Goal: Task Accomplishment & Management: Complete application form

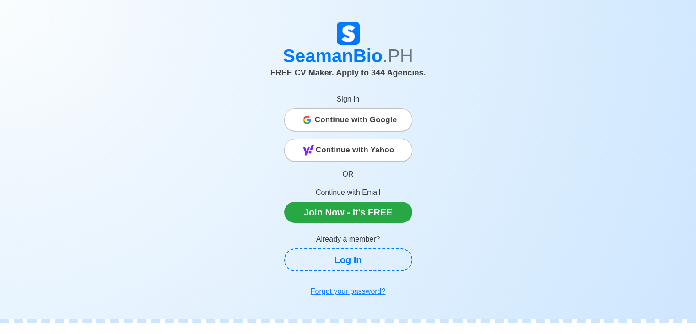
click at [359, 119] on span "Continue with Google" at bounding box center [356, 120] width 82 height 18
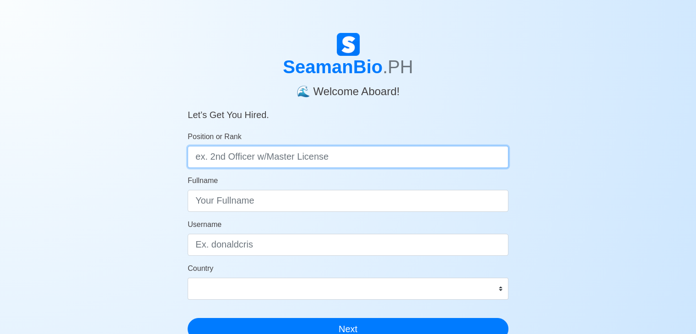
click at [287, 153] on input "Position or Rank" at bounding box center [348, 157] width 321 height 22
type input "Deck Cadet"
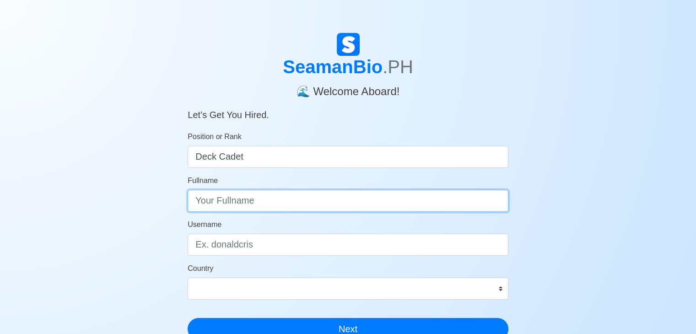
click at [301, 204] on input "Fullname" at bounding box center [348, 201] width 321 height 22
type input "[PERSON_NAME]"
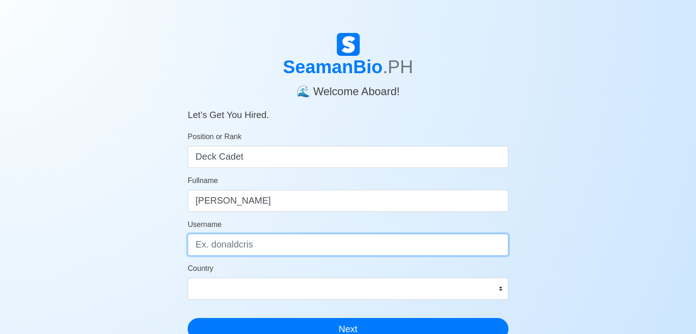
click at [264, 240] on input "Username" at bounding box center [348, 245] width 321 height 22
type input "johncarl"
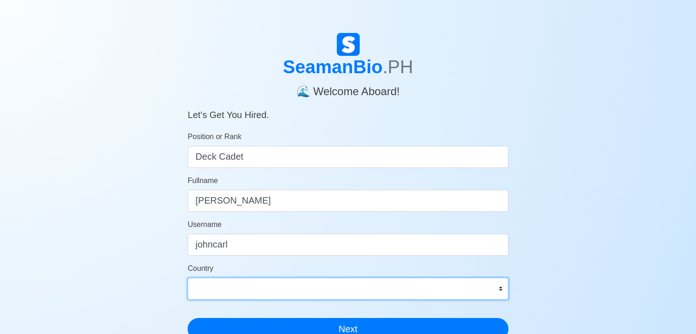
click at [362, 295] on select "Afghanistan Åland Islands Albania Algeria American Samoa Andorra Angola Anguill…" at bounding box center [348, 289] width 321 height 22
click at [307, 291] on select "Afghanistan Åland Islands Albania Algeria American Samoa Andorra Angola Anguill…" at bounding box center [348, 289] width 321 height 22
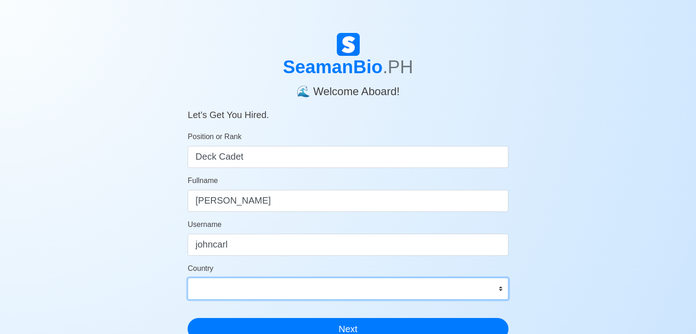
select select "PH"
click at [188, 278] on select "Afghanistan Åland Islands Albania Algeria American Samoa Andorra Angola Anguill…" at bounding box center [348, 289] width 321 height 22
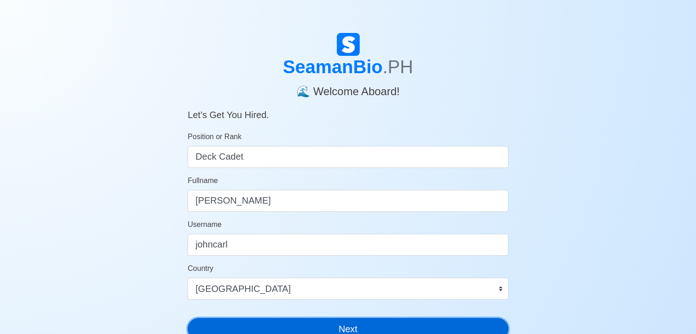
click at [355, 328] on button "Next" at bounding box center [348, 329] width 321 height 22
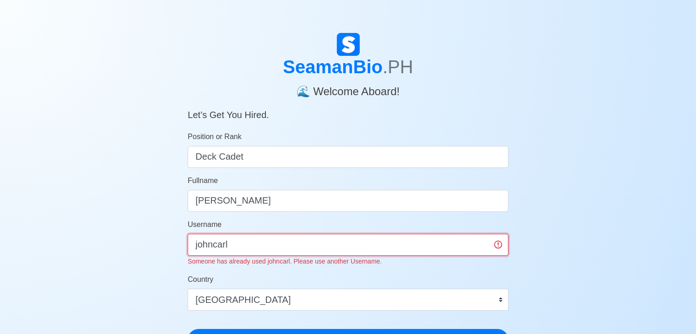
click at [291, 243] on input "johncarl" at bounding box center [348, 245] width 321 height 22
type input "j"
type input "c"
type input "johncarllasanas"
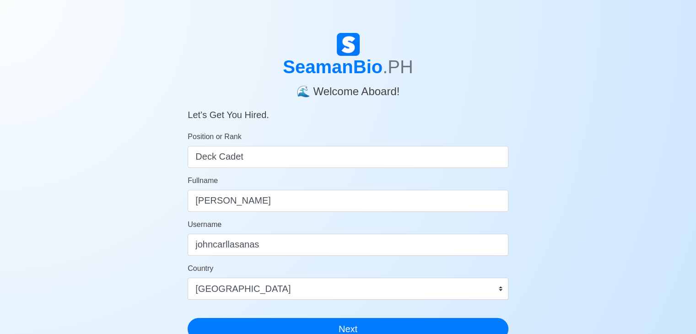
click at [533, 235] on div "SeamanBio .PH 🌊 Welcome Aboard! Let’s Get You Hired. Position or Rank Deck Cade…" at bounding box center [348, 274] width 696 height 482
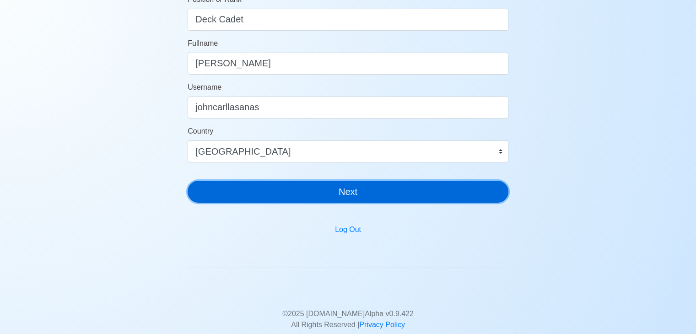
click at [331, 196] on button "Next" at bounding box center [348, 192] width 321 height 22
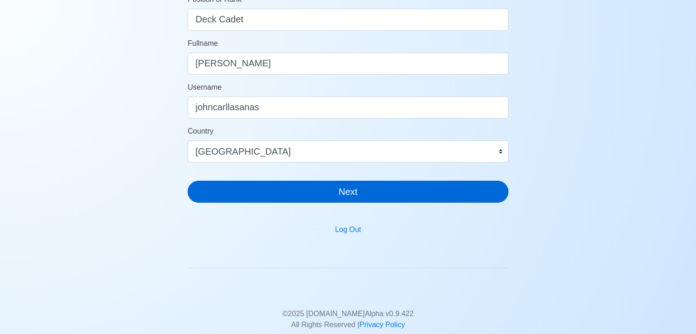
scroll to position [11, 0]
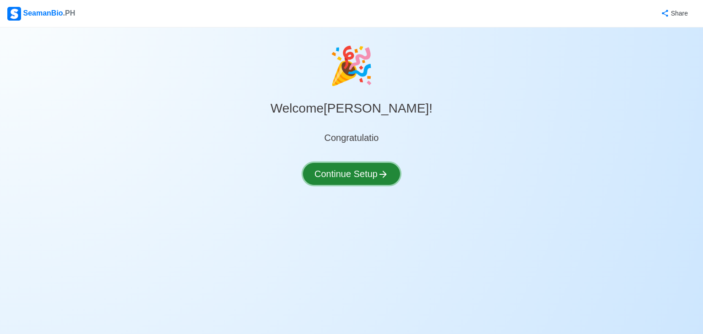
click at [352, 175] on button "Continue Setup" at bounding box center [351, 174] width 97 height 22
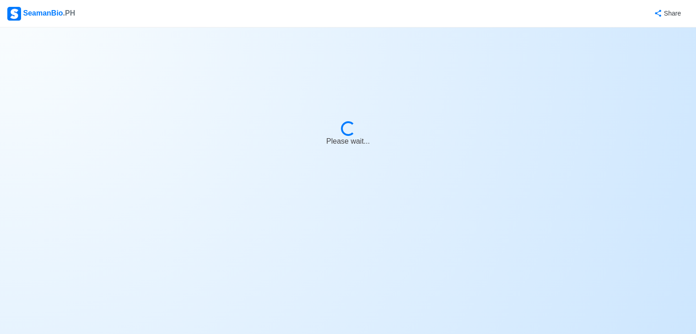
select select "Visible for Hiring"
select select "PH"
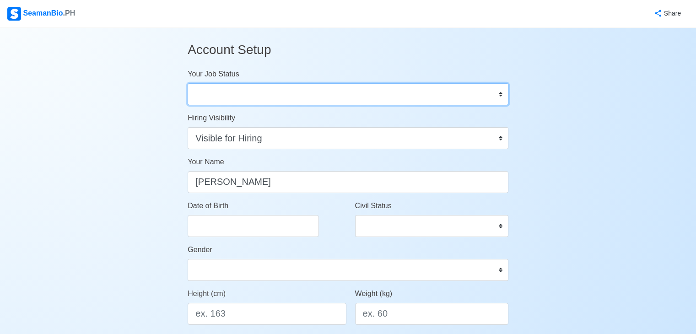
click at [368, 85] on select "Onboard Actively Looking for Job Not Looking for Job" at bounding box center [348, 94] width 321 height 22
select select "Actively Looking for Job"
click at [188, 83] on select "Onboard Actively Looking for Job Not Looking for Job" at bounding box center [348, 94] width 321 height 22
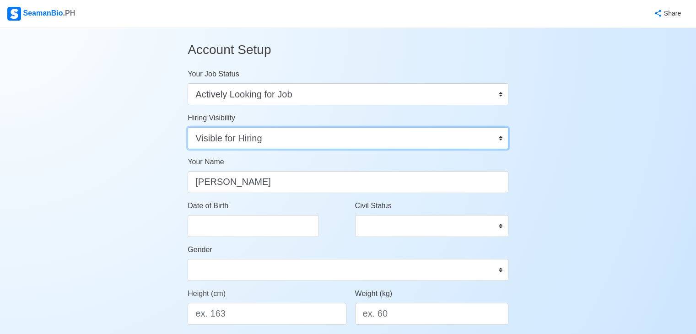
click at [307, 143] on select "Visible for Hiring Not Visible for Hiring" at bounding box center [348, 138] width 321 height 22
click at [188, 127] on select "Visible for Hiring Not Visible for Hiring" at bounding box center [348, 138] width 321 height 22
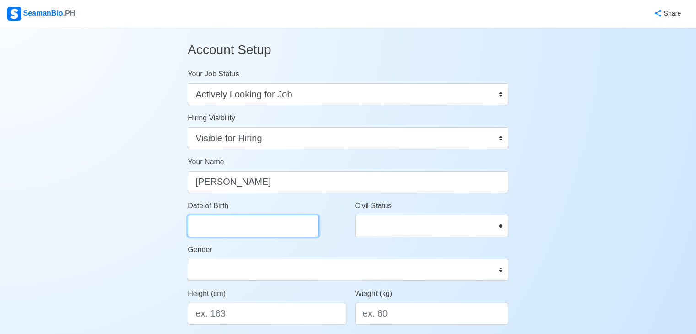
click at [256, 222] on input "Date of Birth" at bounding box center [253, 226] width 131 height 22
select select "****"
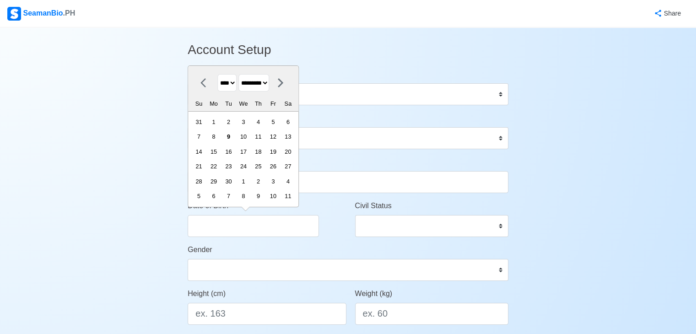
click at [263, 85] on select "******* ******** ***** ***** *** **** **** ****** ********* ******* ******** **…" at bounding box center [253, 83] width 31 height 18
select select "*****"
click at [242, 75] on select "******* ******** ***** ***** *** **** **** ****** ********* ******* ******** **…" at bounding box center [253, 83] width 31 height 18
click at [232, 79] on select "**** **** **** **** **** **** **** **** **** **** **** **** **** **** **** ****…" at bounding box center [226, 83] width 19 height 18
select select "****"
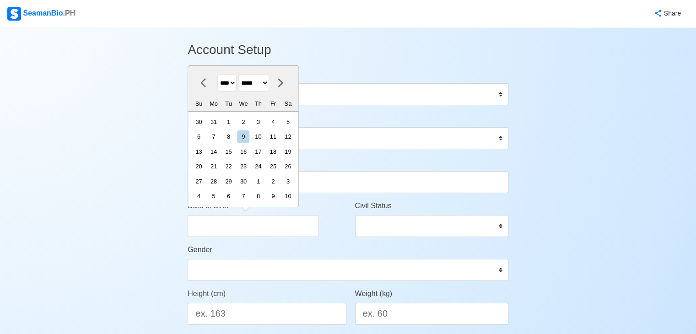
click at [217, 75] on select "**** **** **** **** **** **** **** **** **** **** **** **** **** **** **** ****…" at bounding box center [226, 83] width 19 height 18
click at [249, 151] on div "14" at bounding box center [243, 151] width 12 height 12
type input "[DATE]"
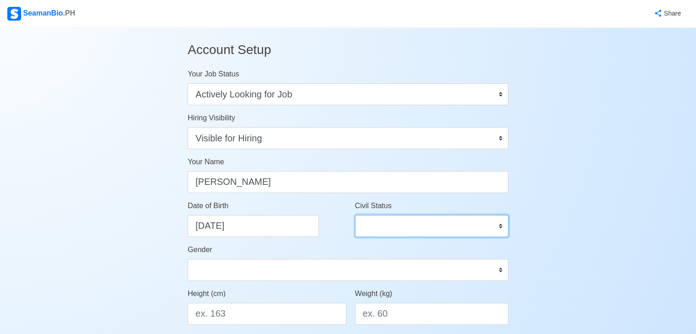
click at [505, 232] on select "Single Married Widowed Separated" at bounding box center [431, 226] width 153 height 22
select select "Single"
click at [355, 215] on select "Single Married Widowed Separated" at bounding box center [431, 226] width 153 height 22
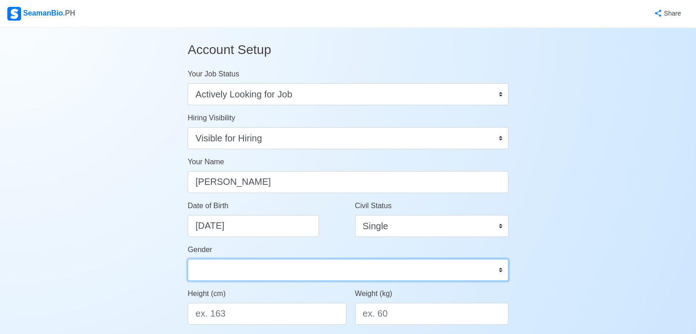
click at [291, 268] on select "Male Female" at bounding box center [348, 270] width 321 height 22
select select "[DEMOGRAPHIC_DATA]"
click at [188, 259] on select "Male Female" at bounding box center [348, 270] width 321 height 22
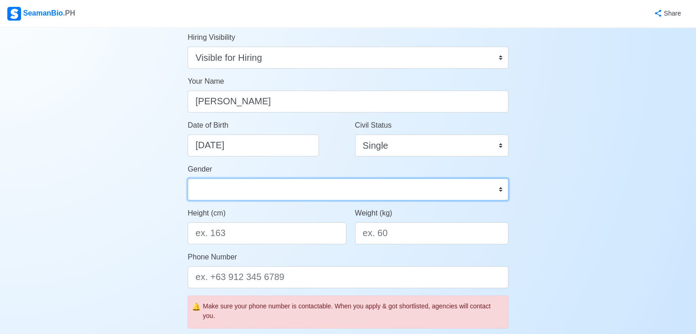
scroll to position [137, 0]
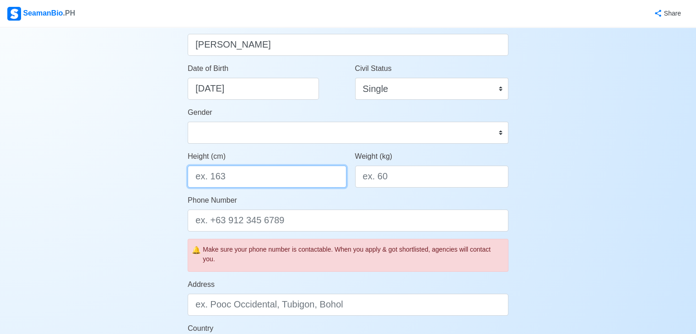
click at [247, 177] on input "Height (cm)" at bounding box center [267, 177] width 158 height 22
type input "167"
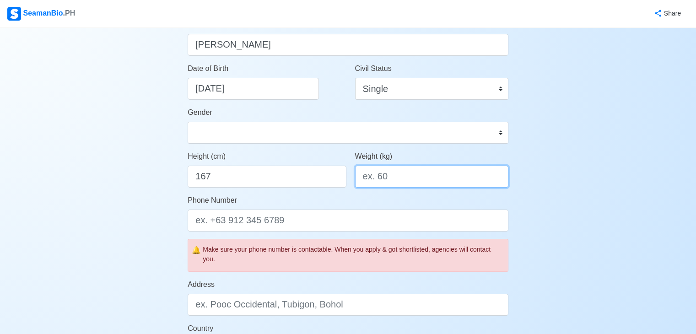
click at [393, 174] on input "Weight (kg)" at bounding box center [431, 177] width 153 height 22
type input "65"
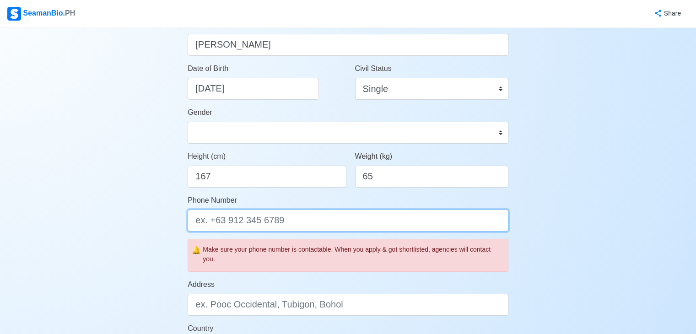
click at [328, 223] on input "Phone Number" at bounding box center [348, 221] width 321 height 22
type input "9"
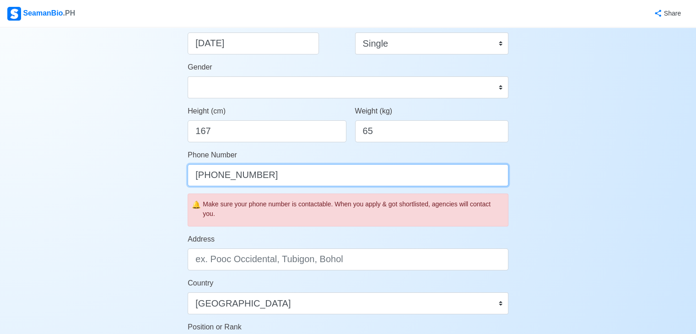
scroll to position [183, 0]
type input "[PHONE_NUMBER]"
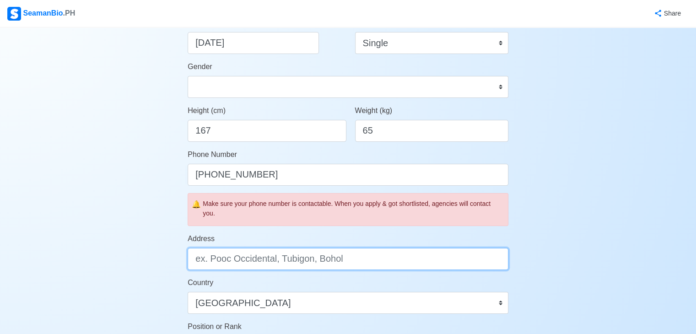
click at [299, 257] on input "Address" at bounding box center [348, 259] width 321 height 22
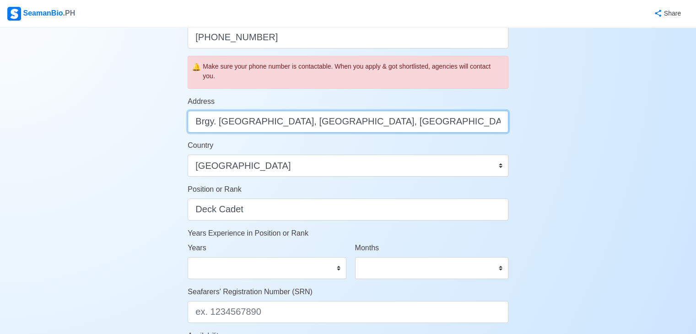
scroll to position [366, 0]
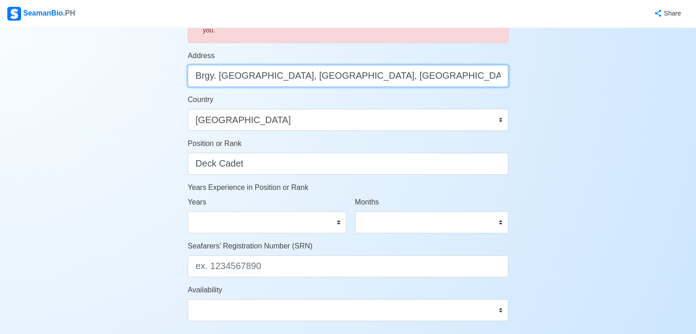
type input "Brgy. [GEOGRAPHIC_DATA], [GEOGRAPHIC_DATA], [GEOGRAPHIC_DATA]"
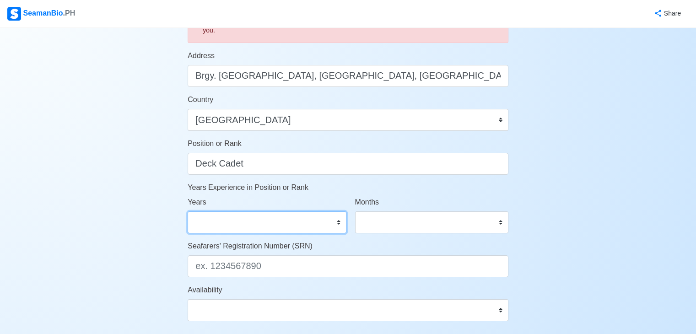
click at [331, 220] on select "0 1 2 3 4 5 6 7 8 9 10 11 12 13 14 15 16 17 18 19 20 21 22 23 24 25 26 27 28 29…" at bounding box center [267, 222] width 158 height 22
select select "0"
click at [188, 211] on select "0 1 2 3 4 5 6 7 8 9 10 11 12 13 14 15 16 17 18 19 20 21 22 23 24 25 26 27 28 29…" at bounding box center [267, 222] width 158 height 22
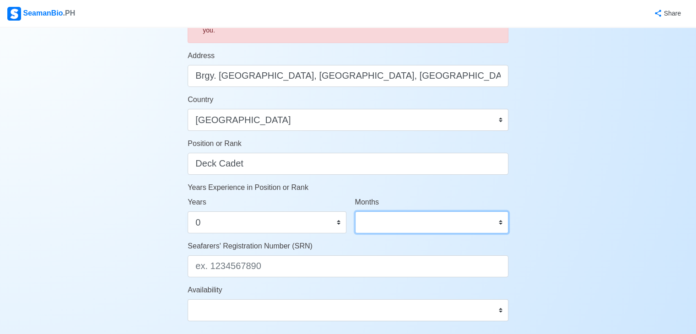
click at [434, 229] on select "0 1 2 3 4 5 6 7 8 9 10 11" at bounding box center [431, 222] width 153 height 22
click at [432, 229] on select "0 1 2 3 4 5 6 7 8 9 10 11" at bounding box center [431, 222] width 153 height 22
select select "0"
click at [355, 211] on select "0 1 2 3 4 5 6 7 8 9 10 11" at bounding box center [431, 222] width 153 height 22
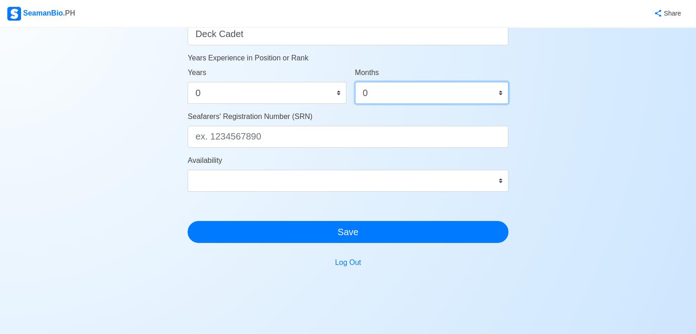
scroll to position [503, 0]
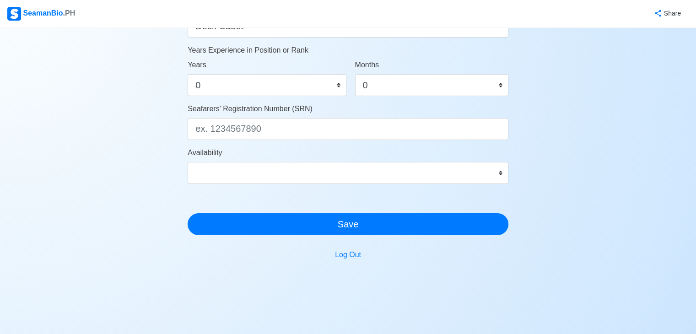
click at [387, 155] on div "Availability Immediate Oct 2025 Nov 2025 Dec 2025 Jan 2026 Feb 2026 Mar 2026 Ap…" at bounding box center [348, 165] width 321 height 37
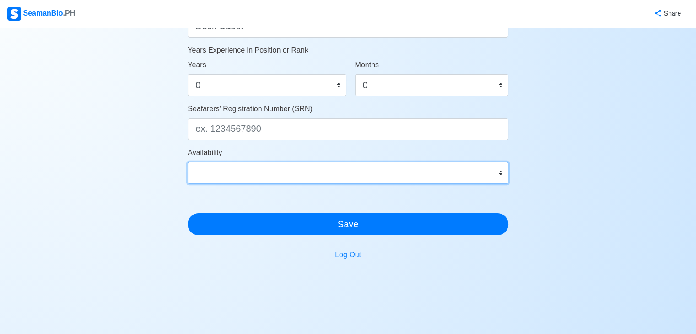
click at [391, 169] on select "Immediate Oct 2025 Nov 2025 Dec 2025 Jan 2026 Feb 2026 Mar 2026 Apr 2026 May 20…" at bounding box center [348, 173] width 321 height 22
select select "4102416000000"
click at [188, 162] on select "Immediate Oct 2025 Nov 2025 Dec 2025 Jan 2026 Feb 2026 Mar 2026 Apr 2026 May 20…" at bounding box center [348, 173] width 321 height 22
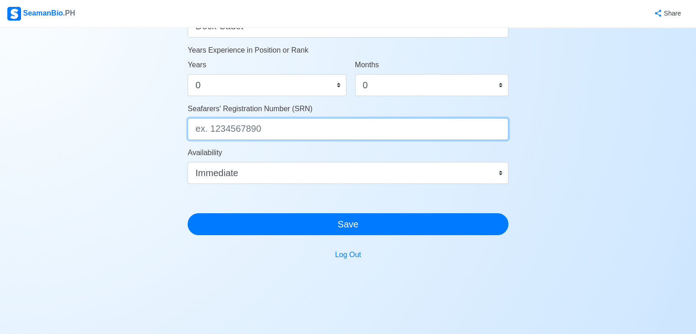
click at [312, 125] on input "Seafarers' Registration Number (SRN)" at bounding box center [348, 129] width 321 height 22
paste input "0404140032"
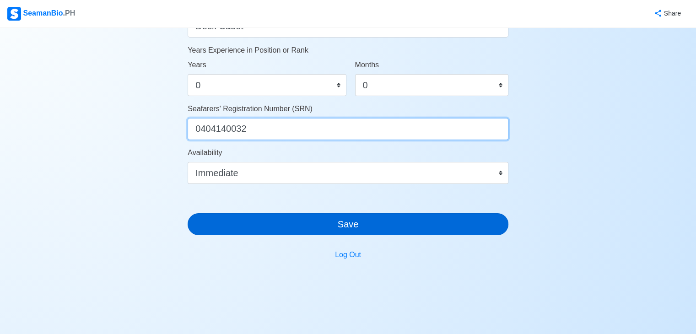
type input "0404140032"
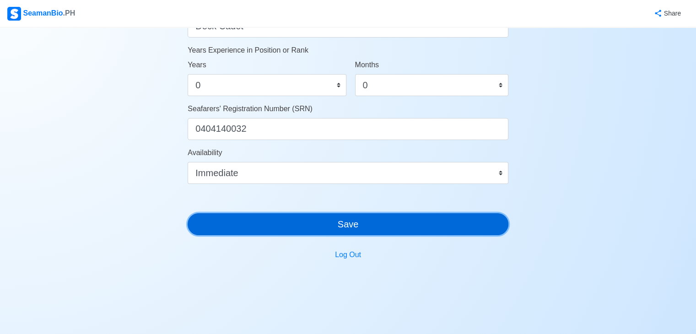
click at [322, 220] on button "Save" at bounding box center [348, 224] width 321 height 22
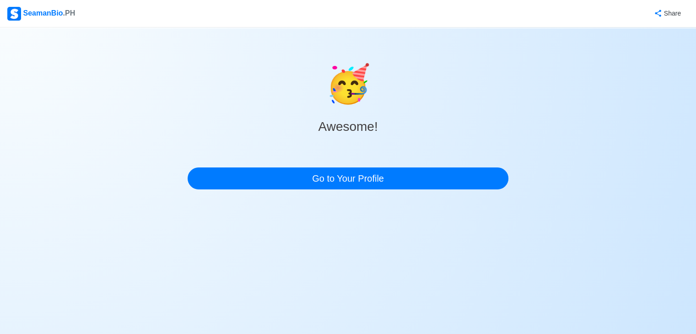
scroll to position [0, 0]
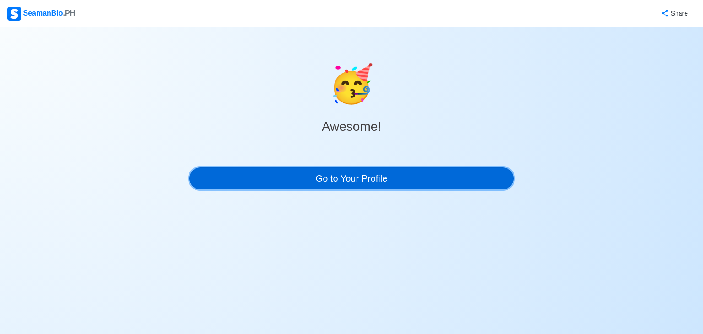
click at [392, 179] on link "Go to Your Profile" at bounding box center [351, 178] width 324 height 22
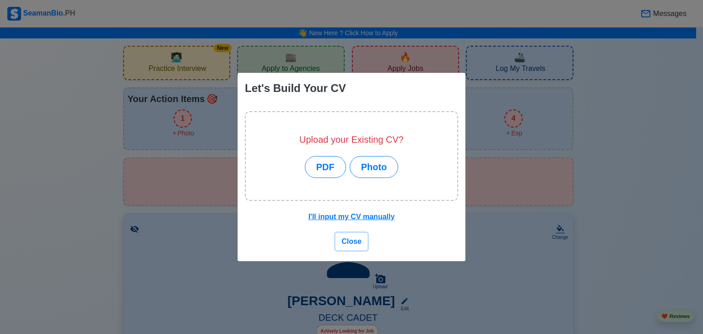
click at [350, 241] on span "Close" at bounding box center [351, 241] width 20 height 8
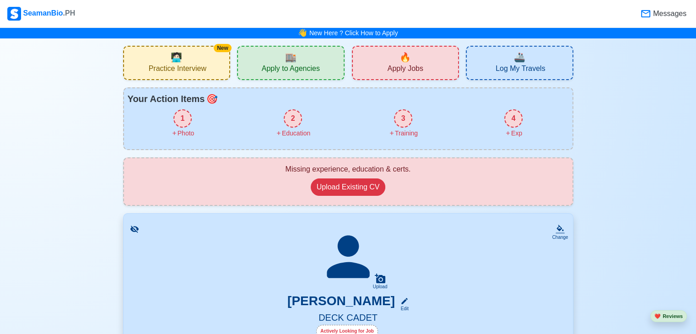
click at [289, 119] on div "2" at bounding box center [293, 118] width 18 height 18
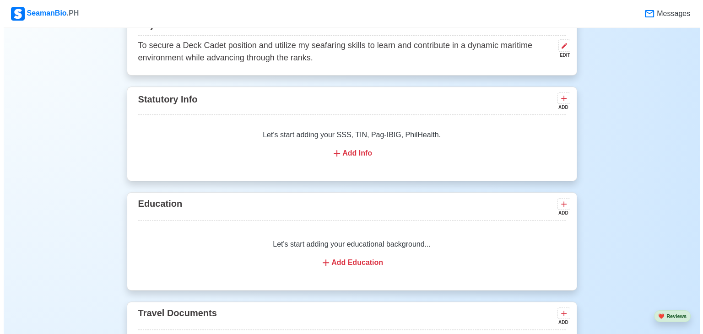
scroll to position [552, 0]
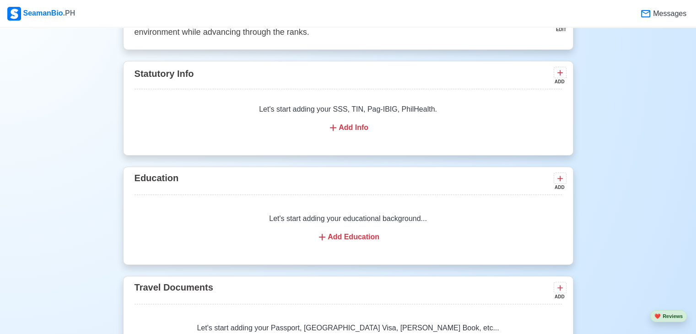
click at [332, 236] on div "Add Education" at bounding box center [347, 236] width 405 height 11
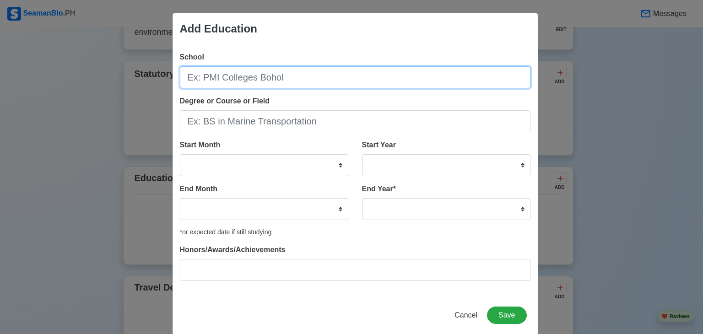
click at [280, 80] on input "School" at bounding box center [355, 77] width 350 height 22
type input "Bicol Merchant Marine College Inc."
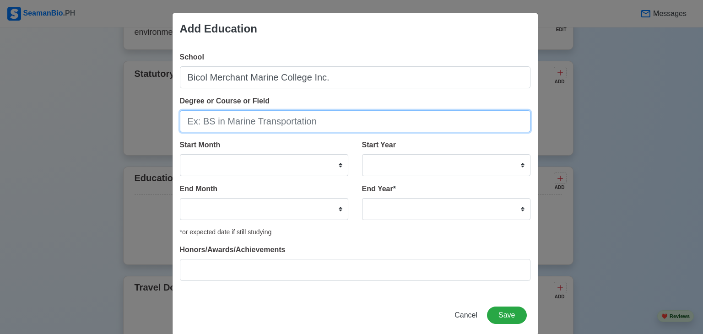
click at [232, 119] on input "Degree or Course or Field" at bounding box center [355, 121] width 350 height 22
type input "BS IN MARINE TRANSPORTATION"
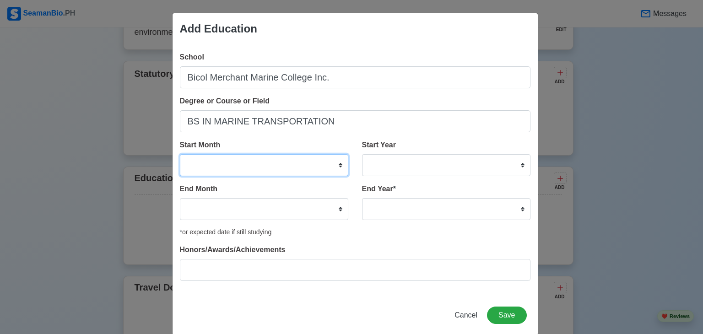
click at [300, 163] on select "January February March April May June July August September October November De…" at bounding box center [264, 165] width 168 height 22
click at [180, 154] on select "January February March April May June July August September October November De…" at bounding box center [264, 165] width 168 height 22
click at [329, 161] on select "January February March April May June July August September October November De…" at bounding box center [264, 165] width 168 height 22
select select "August"
click at [180, 154] on select "January February March April May June July August September October November De…" at bounding box center [264, 165] width 168 height 22
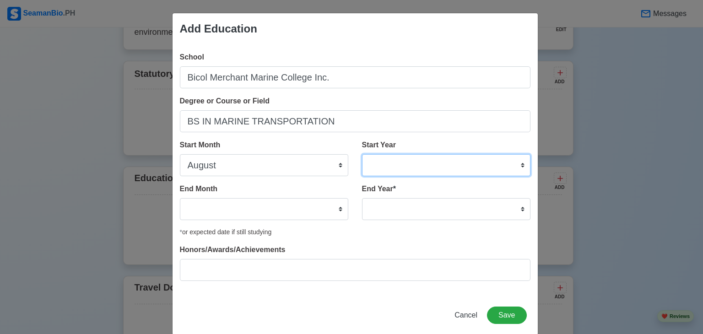
click at [444, 169] on select "2025 2024 2023 2022 2021 2020 2019 2018 2017 2016 2015 2014 2013 2012 2011 2010…" at bounding box center [446, 165] width 168 height 22
select select "2022"
click at [362, 154] on select "2025 2024 2023 2022 2021 2020 2019 2018 2017 2016 2015 2014 2013 2012 2011 2010…" at bounding box center [446, 165] width 168 height 22
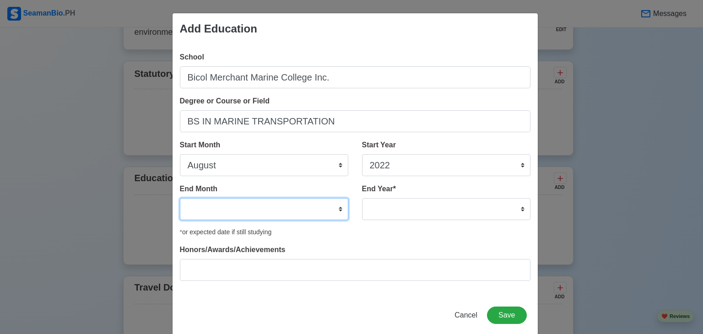
click at [323, 207] on select "January February March April May June July August September October November De…" at bounding box center [264, 209] width 168 height 22
select select "May"
click at [180, 198] on select "January February March April May June July August September October November De…" at bounding box center [264, 209] width 168 height 22
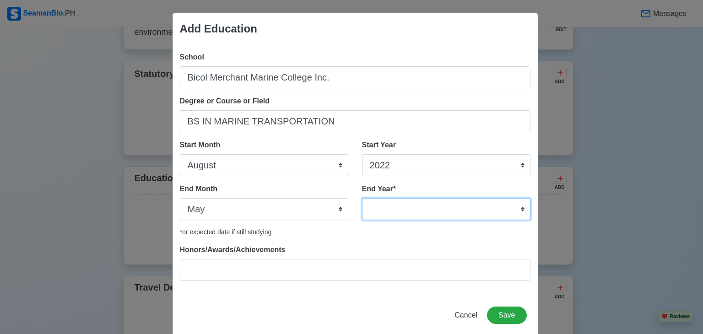
click at [448, 210] on select "2035 2034 2033 2032 2031 2030 2029 2028 2027 2026 2025 2024 2023 2022 2021 2020…" at bounding box center [446, 209] width 168 height 22
select select "2025"
click at [362, 198] on select "2035 2034 2033 2032 2031 2030 2029 2028 2027 2026 2025 2024 2023 2022 2021 2020…" at bounding box center [446, 209] width 168 height 22
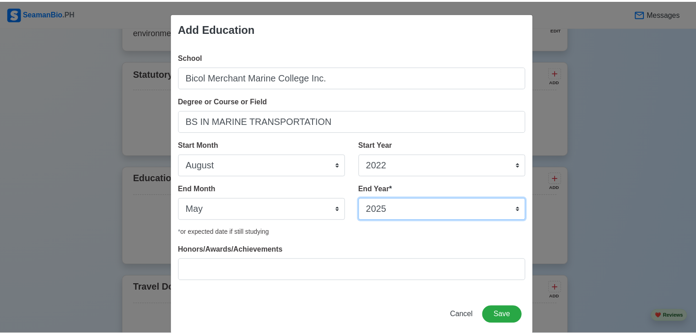
scroll to position [14, 0]
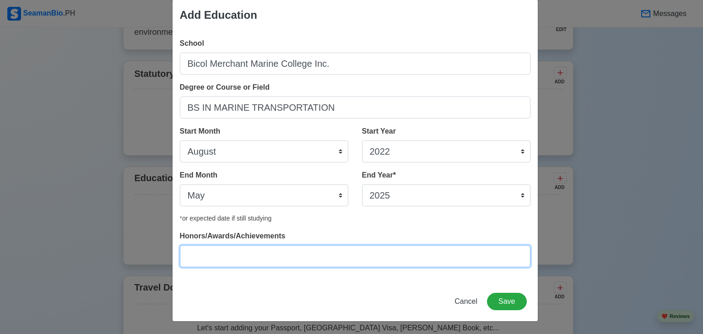
click at [294, 255] on input "Honors/Awards/Achievements" at bounding box center [355, 256] width 350 height 22
type input "Support Service Award"
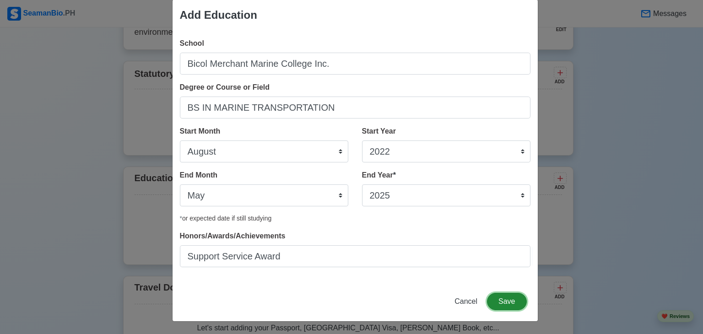
click at [502, 299] on button "Save" at bounding box center [506, 301] width 39 height 17
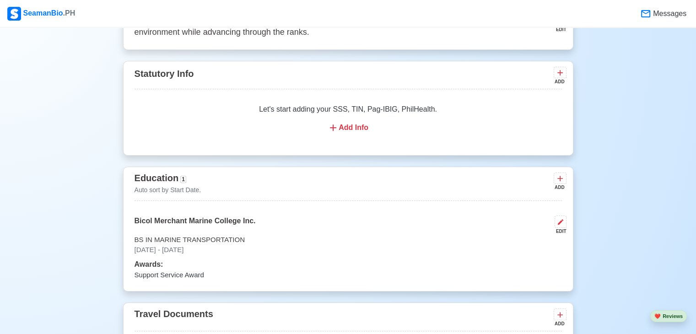
click at [350, 124] on div "Add Info" at bounding box center [347, 127] width 405 height 11
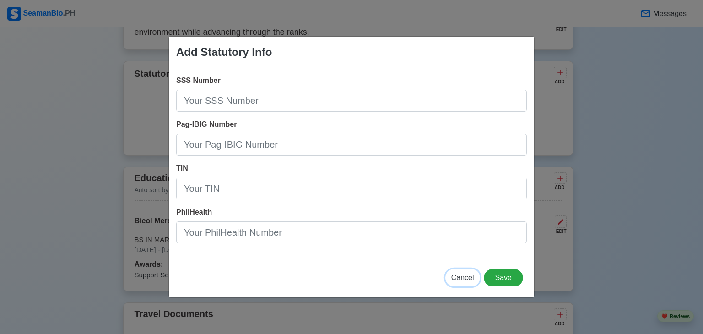
click at [474, 277] on span "Cancel" at bounding box center [462, 278] width 23 height 8
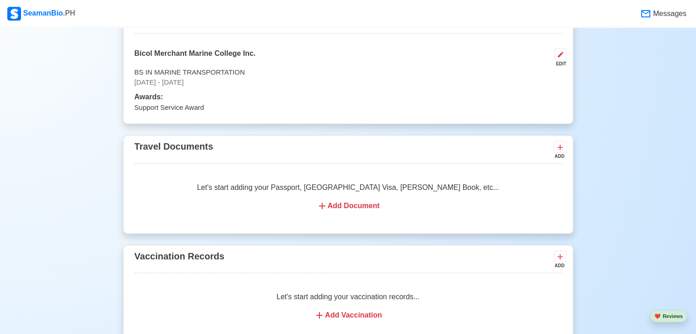
scroll to position [735, 0]
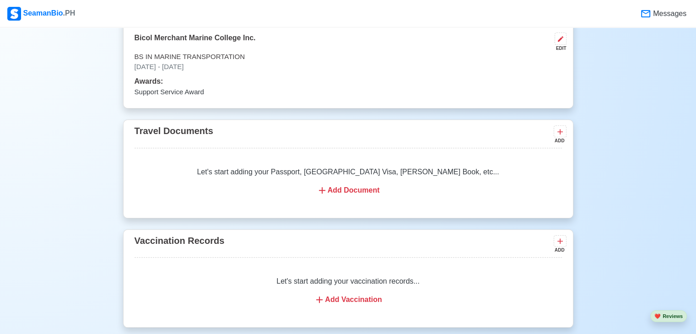
click at [348, 183] on div "Let's start adding your Passport, US Visa, Seaman Book, etc... Add Document" at bounding box center [348, 181] width 427 height 51
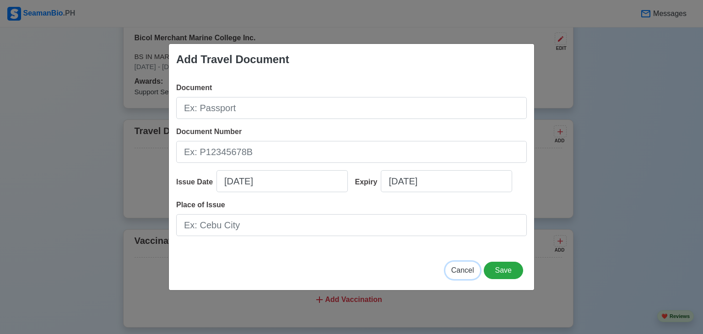
click at [463, 272] on span "Cancel" at bounding box center [462, 270] width 23 height 8
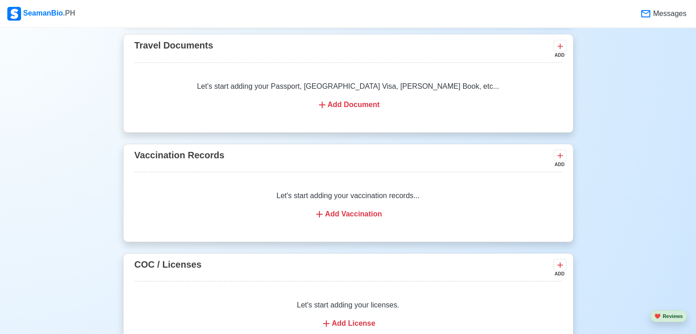
scroll to position [826, 0]
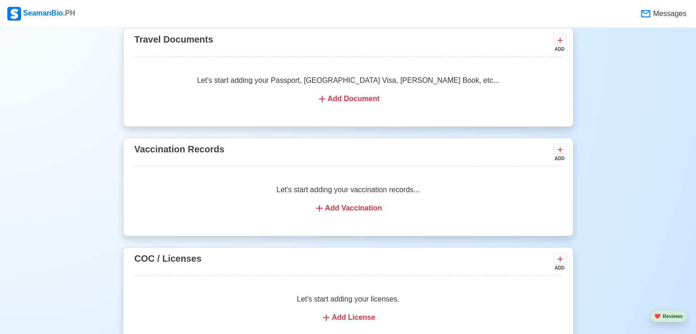
click at [347, 209] on div "Add Vaccination" at bounding box center [347, 208] width 405 height 11
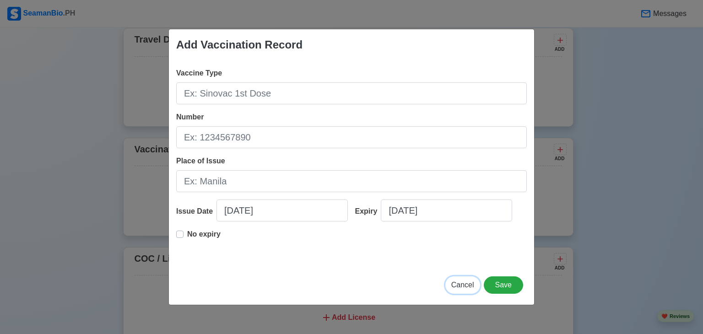
click at [468, 286] on span "Cancel" at bounding box center [462, 285] width 23 height 8
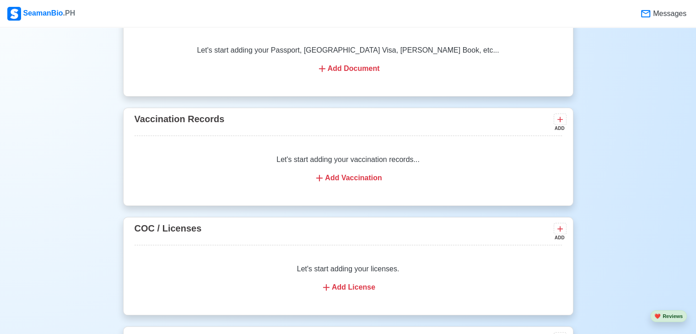
scroll to position [872, 0]
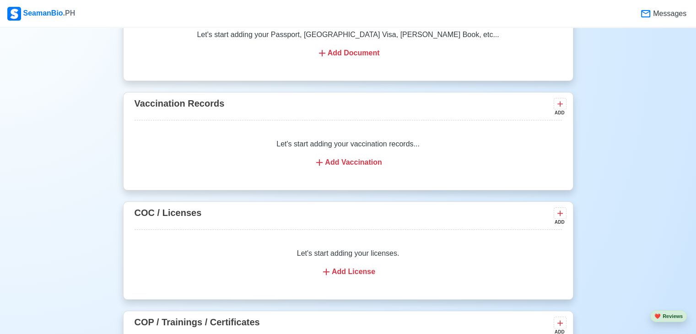
click at [353, 269] on div "Add License" at bounding box center [347, 271] width 405 height 11
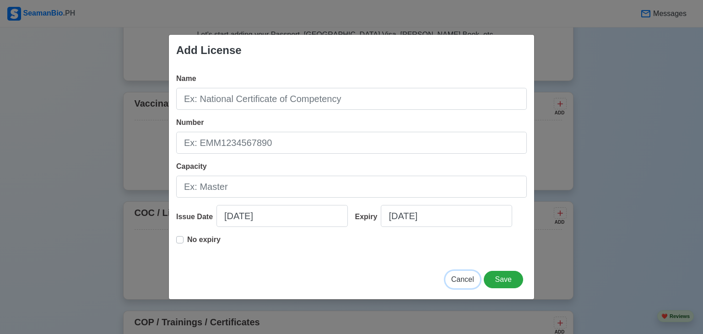
click at [464, 280] on span "Cancel" at bounding box center [462, 279] width 23 height 8
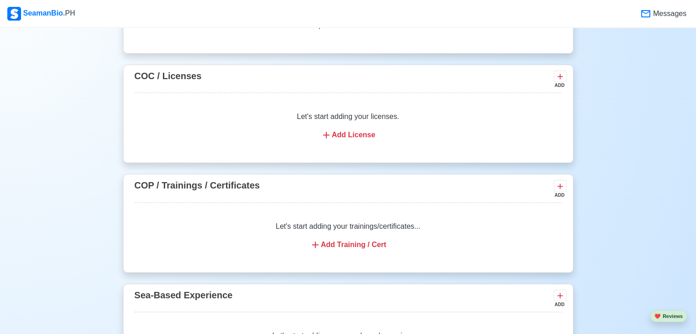
scroll to position [1009, 0]
click at [322, 244] on div "Add Training / Cert" at bounding box center [347, 244] width 405 height 11
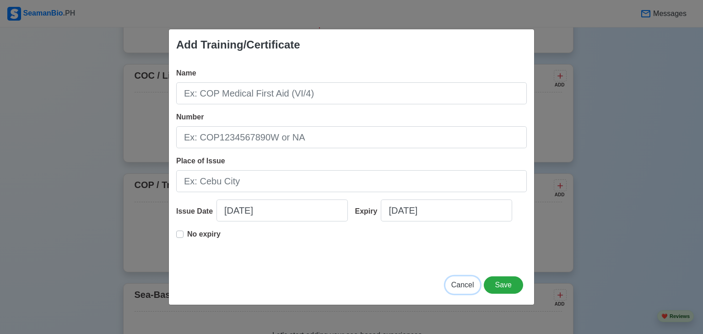
click at [457, 282] on span "Cancel" at bounding box center [462, 285] width 23 height 8
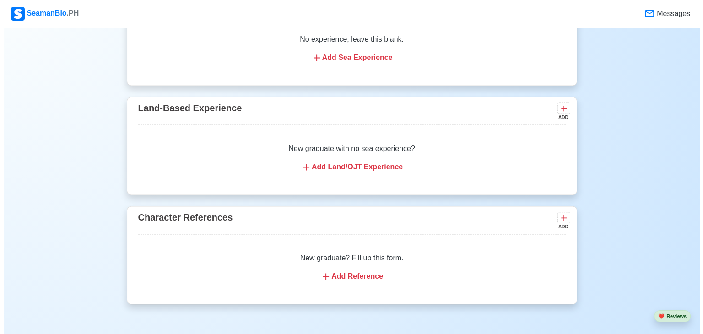
scroll to position [1330, 0]
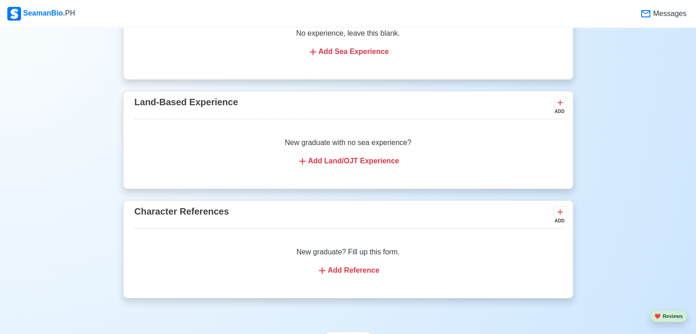
click at [323, 160] on div "Add Land/OJT Experience" at bounding box center [347, 161] width 405 height 11
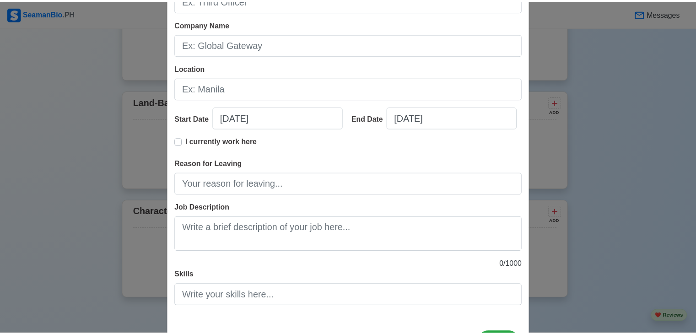
scroll to position [116, 0]
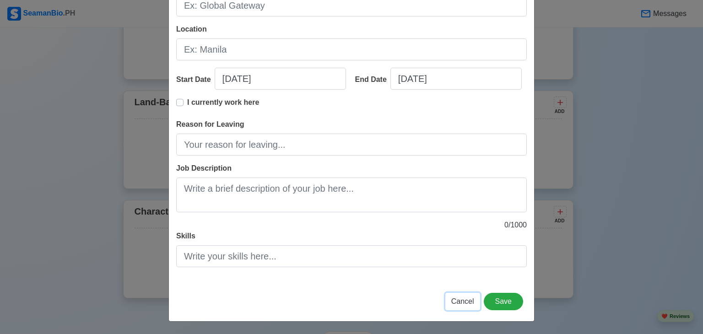
click at [458, 298] on span "Cancel" at bounding box center [462, 301] width 23 height 8
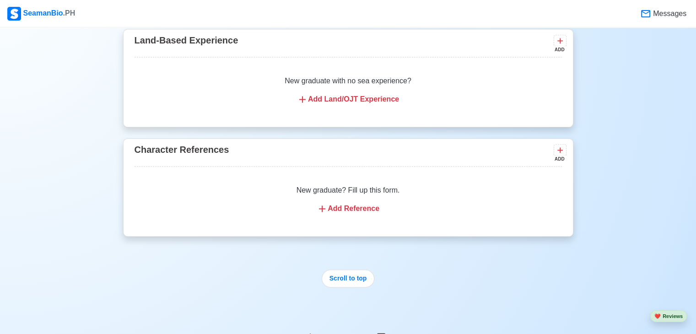
scroll to position [1421, 0]
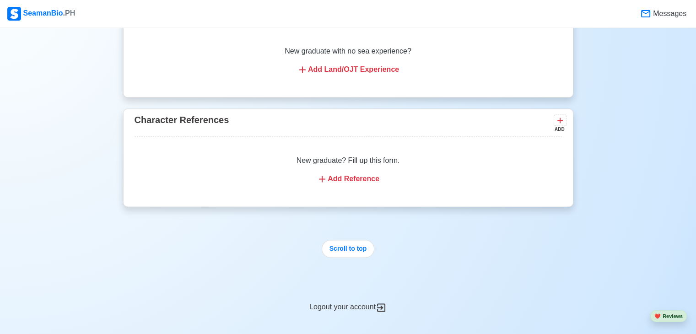
click at [326, 183] on icon at bounding box center [322, 178] width 11 height 11
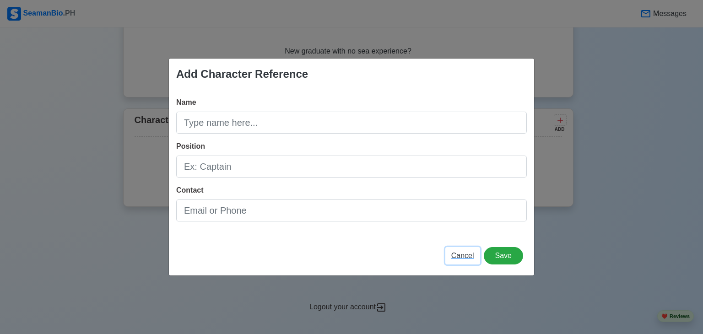
click at [463, 255] on span "Cancel" at bounding box center [462, 256] width 23 height 8
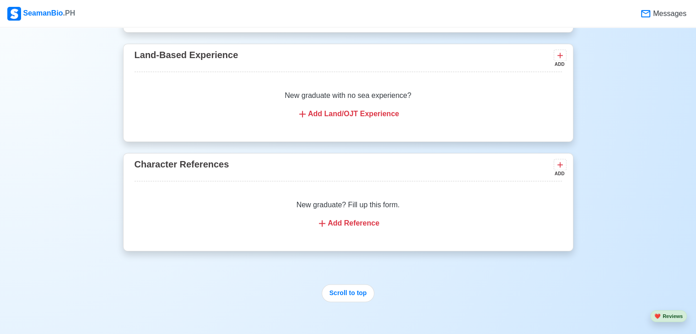
scroll to position [1354, 0]
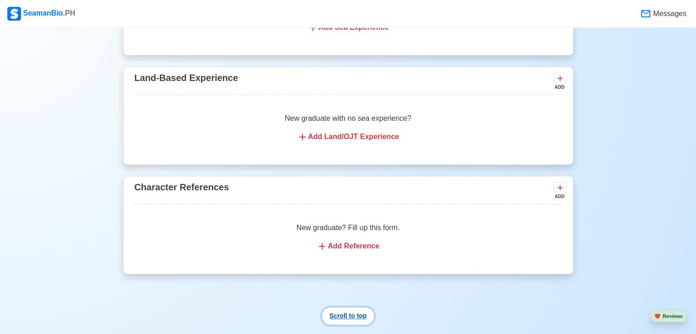
click at [366, 311] on button "Scroll to top" at bounding box center [348, 316] width 53 height 18
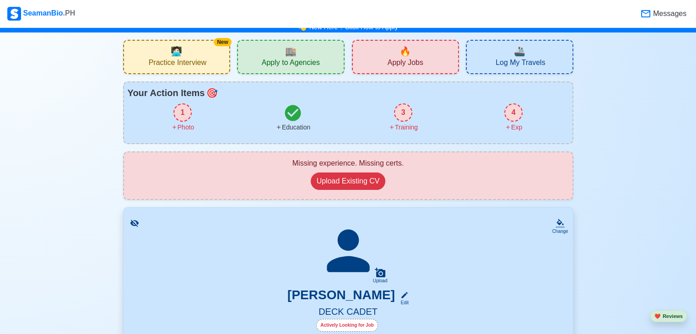
scroll to position [0, 0]
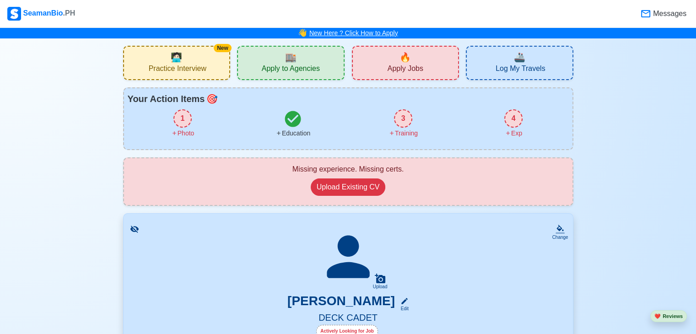
click at [324, 34] on link "New Here ? Click How to Apply" at bounding box center [353, 32] width 89 height 7
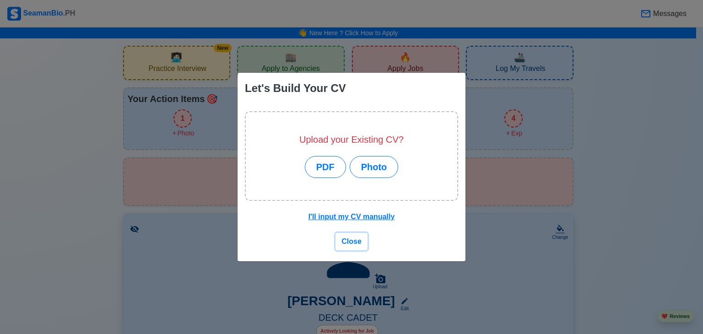
click at [360, 238] on span "Close" at bounding box center [351, 241] width 20 height 8
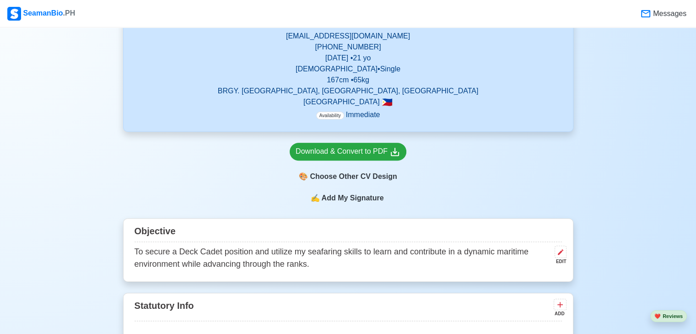
scroll to position [412, 0]
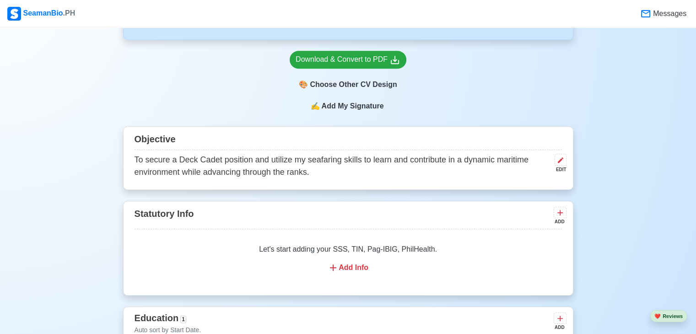
click at [365, 268] on div "Add Info" at bounding box center [347, 267] width 405 height 11
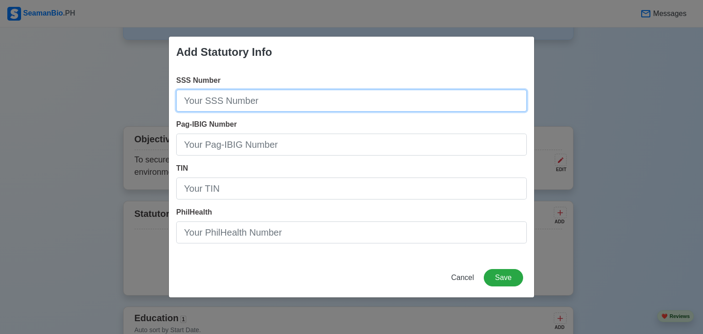
click at [286, 93] on input "SSS Number" at bounding box center [351, 101] width 350 height 22
type input "0519423411"
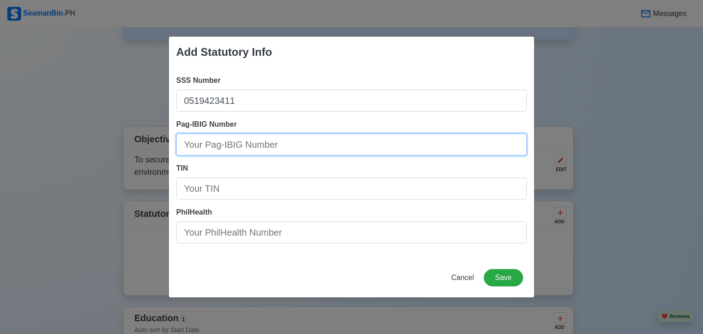
click at [298, 143] on input "Pag-IBIG Number" at bounding box center [351, 145] width 350 height 22
type input "121370685027"
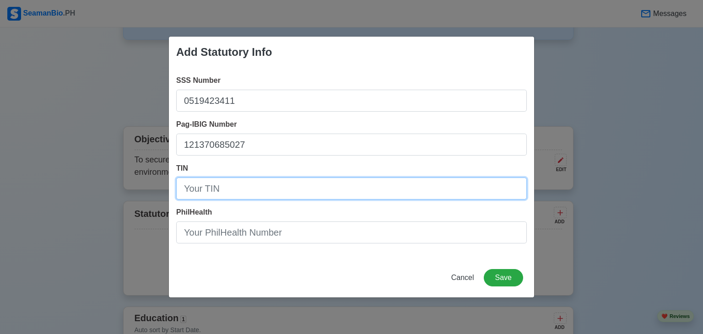
click at [307, 187] on input "TIN" at bounding box center [351, 189] width 350 height 22
type input "680987677"
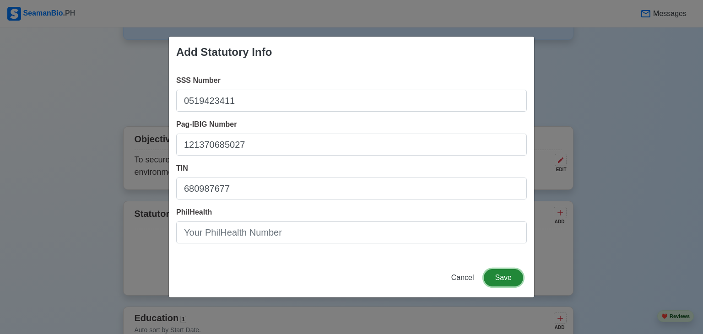
click at [495, 277] on button "Save" at bounding box center [503, 277] width 39 height 17
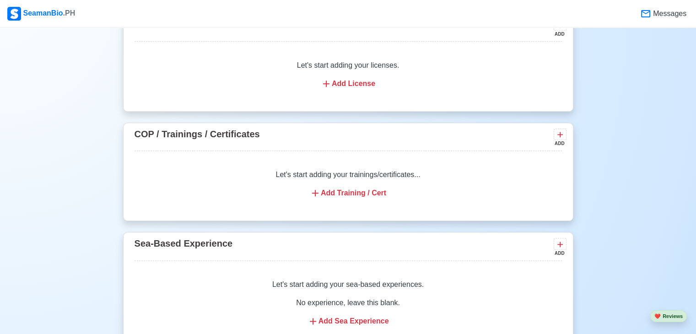
scroll to position [1052, 0]
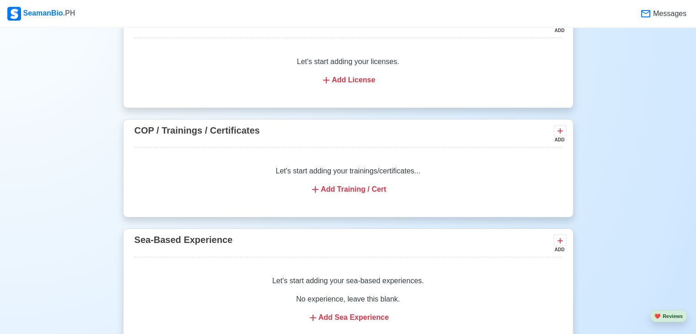
click at [350, 191] on div "Add Training / Cert" at bounding box center [347, 189] width 405 height 11
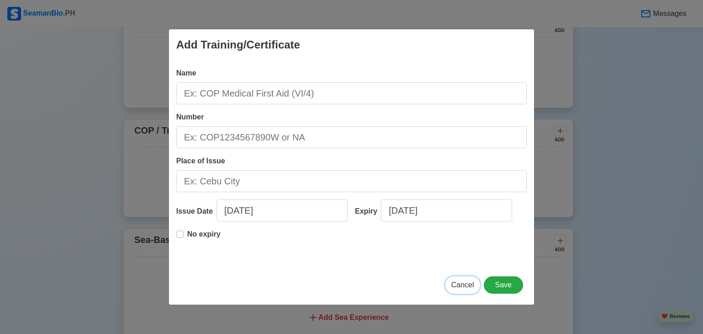
click at [471, 287] on span "Cancel" at bounding box center [462, 285] width 23 height 8
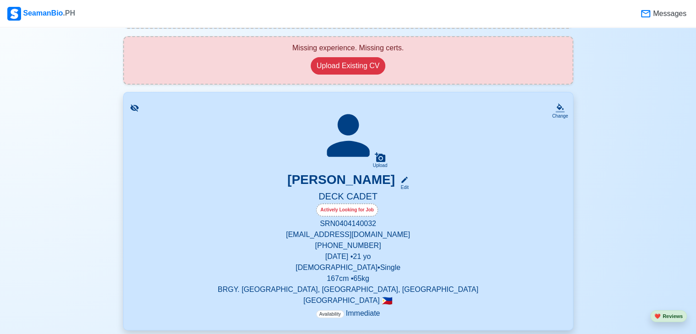
scroll to position [137, 0]
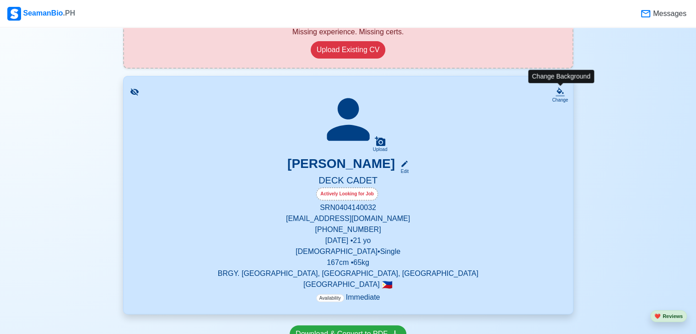
click at [561, 97] on div "Change" at bounding box center [560, 100] width 16 height 7
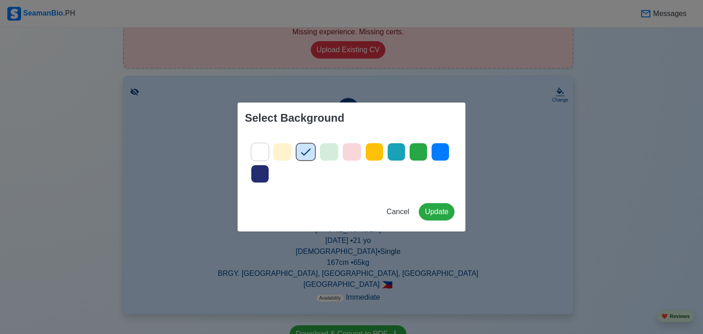
click at [263, 151] on icon at bounding box center [260, 152] width 14 height 14
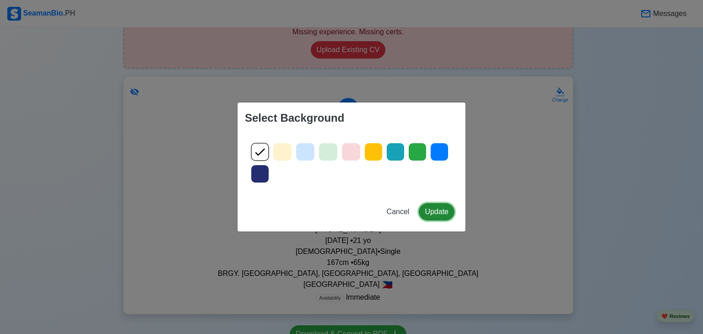
click at [443, 213] on button "Update" at bounding box center [437, 211] width 36 height 17
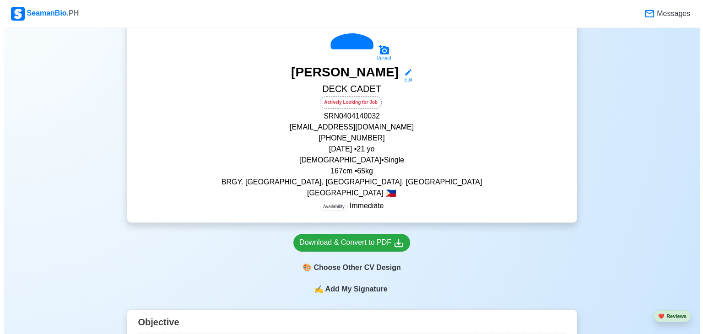
scroll to position [275, 0]
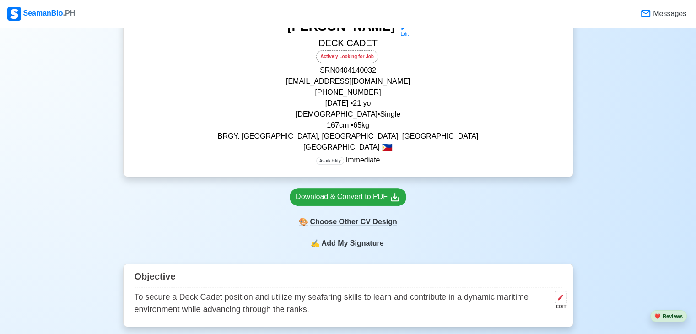
click at [376, 221] on div "🎨 Choose Other CV Design" at bounding box center [348, 221] width 117 height 17
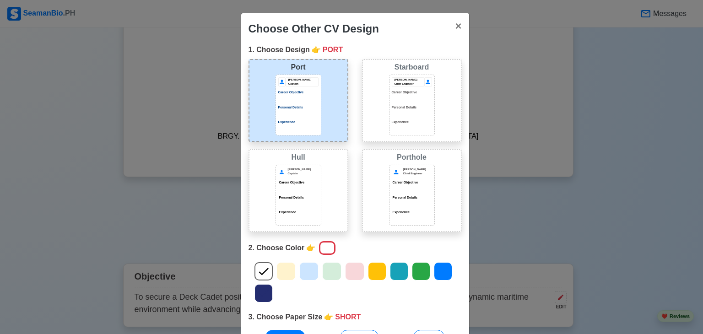
click at [310, 187] on div at bounding box center [298, 189] width 40 height 5
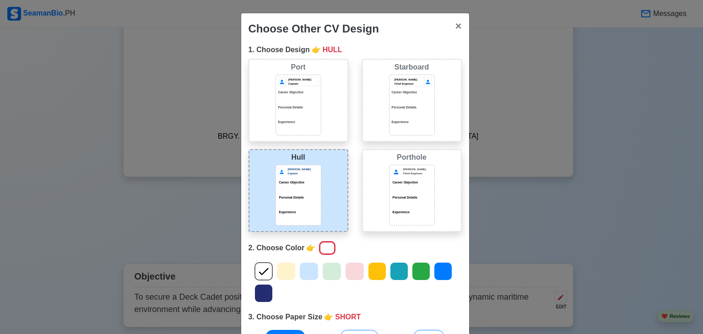
click at [392, 184] on div "Career Objective" at bounding box center [412, 185] width 40 height 11
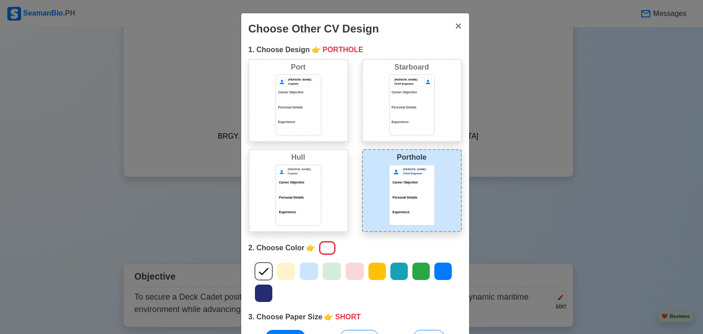
scroll to position [87, 0]
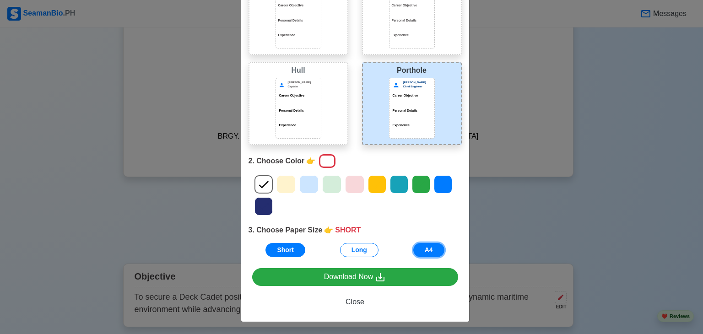
click at [424, 243] on button "A4" at bounding box center [428, 250] width 31 height 14
click at [307, 178] on icon at bounding box center [309, 185] width 14 height 14
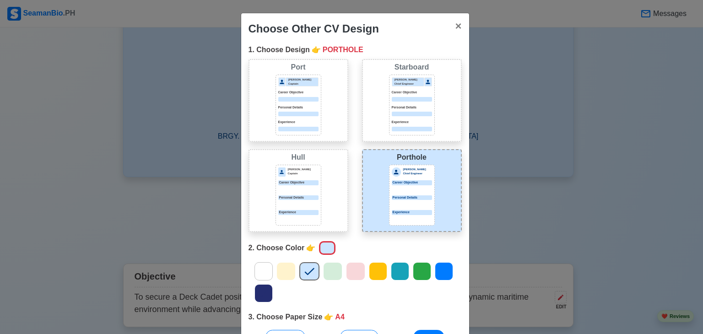
scroll to position [0, 0]
click at [302, 88] on div "Donald Cris Captain Career Objective Personal Details Experience" at bounding box center [298, 105] width 46 height 61
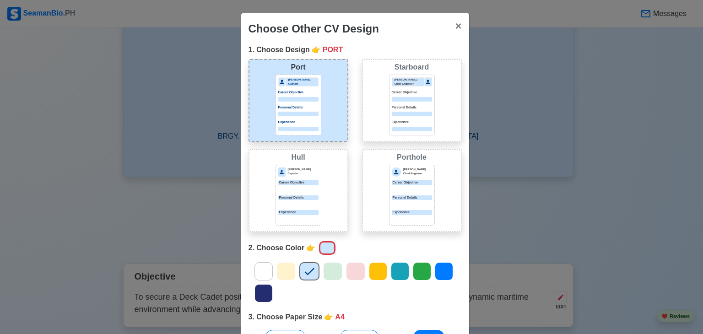
click at [285, 180] on p "Career Objective" at bounding box center [298, 182] width 40 height 5
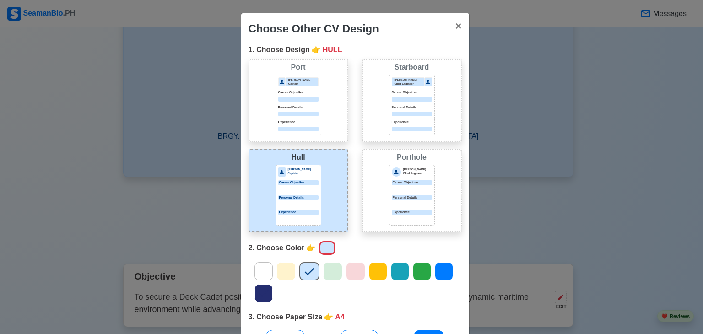
click at [381, 209] on div "Porthole Jeffrey Gil Chief Engineer Career Objective Personal Details Experience" at bounding box center [412, 190] width 100 height 83
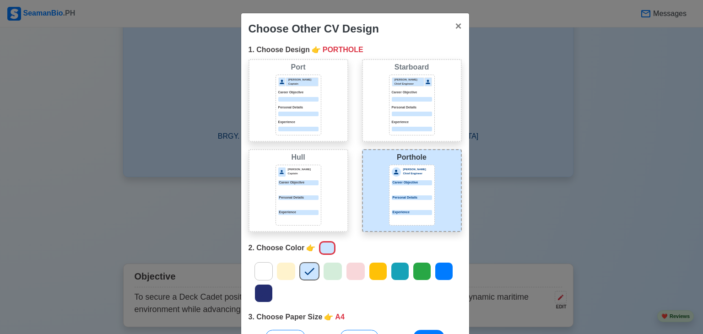
click at [303, 207] on div "Donald Cris Captain Career Objective Personal Details Experience" at bounding box center [298, 195] width 46 height 61
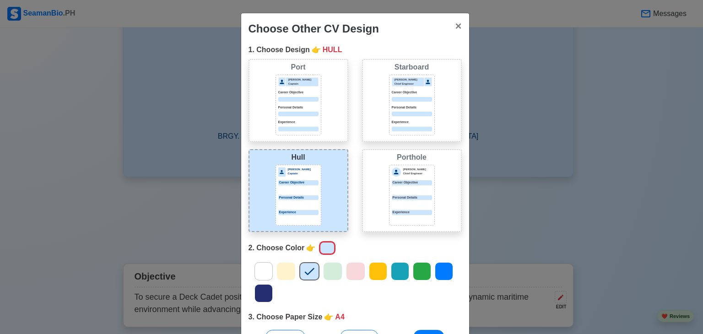
click at [396, 195] on div "Personal Details" at bounding box center [412, 197] width 40 height 5
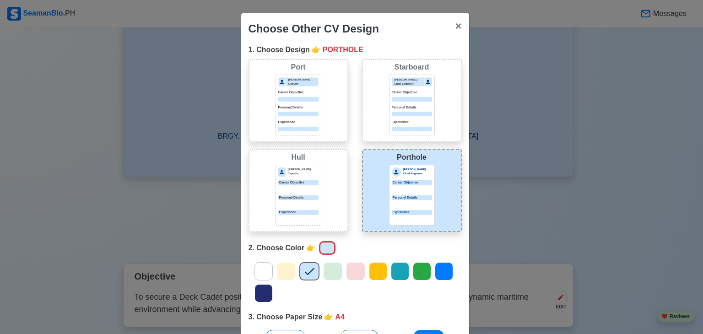
click at [297, 195] on p "Personal Details" at bounding box center [298, 197] width 40 height 5
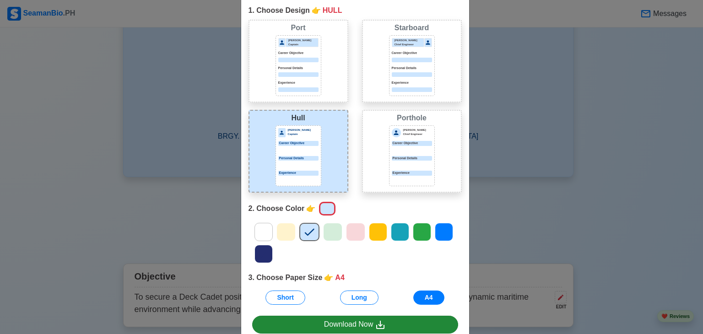
scroll to position [87, 0]
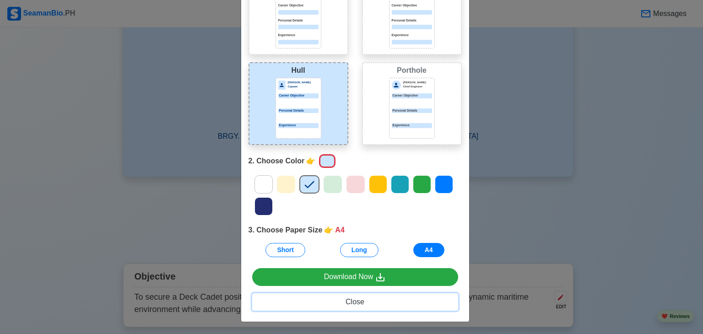
click at [355, 303] on span "Close" at bounding box center [354, 302] width 19 height 8
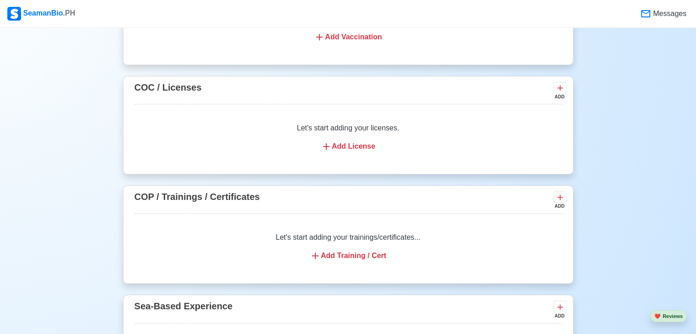
scroll to position [1007, 0]
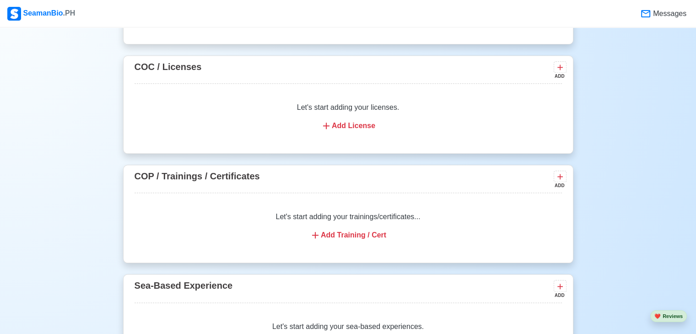
click at [348, 235] on div "Add Training / Cert" at bounding box center [347, 235] width 405 height 11
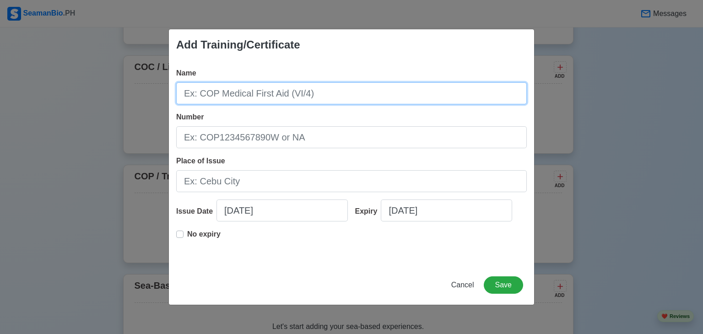
click at [253, 96] on input "Name" at bounding box center [351, 93] width 350 height 22
type input "Basic Training"
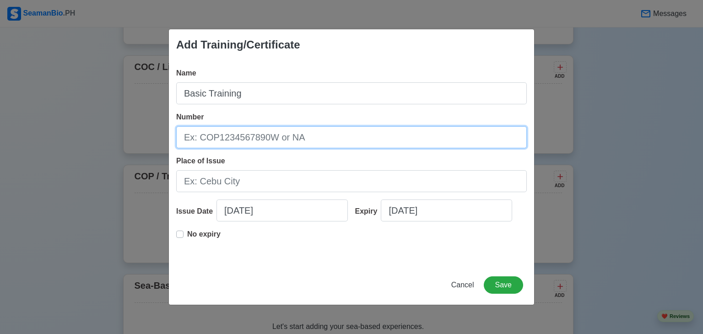
click at [278, 138] on input "Number" at bounding box center [351, 137] width 350 height 22
type input "BT200111006025"
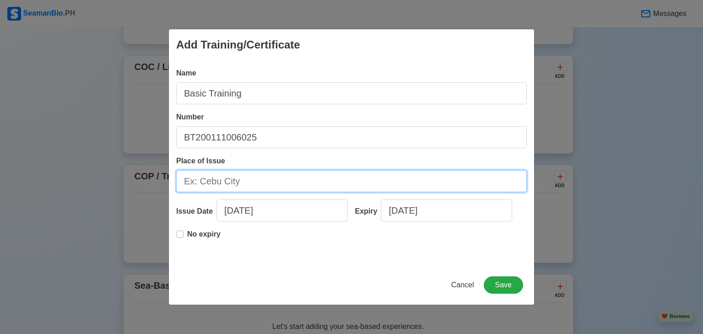
click at [269, 182] on input "Place of Issue" at bounding box center [351, 181] width 350 height 22
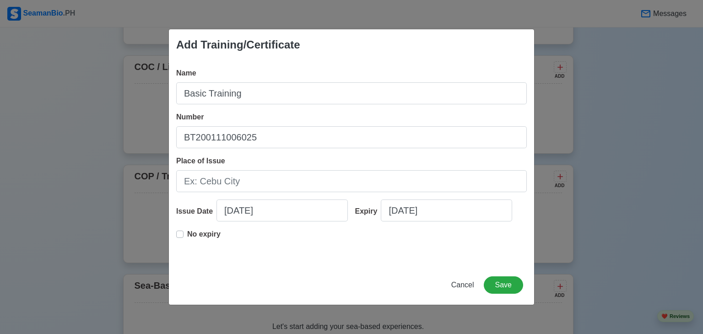
click at [387, 249] on div "No expiry" at bounding box center [351, 243] width 350 height 29
click at [274, 210] on input "[DATE]" at bounding box center [281, 210] width 131 height 22
select select "****"
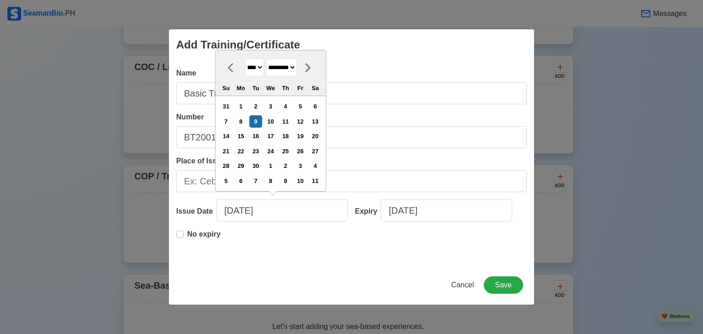
click at [296, 65] on select "******* ******** ***** ***** *** **** **** ****** ********* ******* ******** **…" at bounding box center [281, 68] width 31 height 18
select select "********"
click at [269, 59] on select "******* ******** ***** ***** *** **** **** ****** ********* ******* ******** **…" at bounding box center [281, 68] width 31 height 18
click at [258, 70] on select "**** **** **** **** **** **** **** **** **** **** **** **** **** **** **** ****…" at bounding box center [254, 68] width 19 height 18
click at [258, 69] on select "**** **** **** **** **** **** **** **** **** **** **** **** **** **** **** ****…" at bounding box center [254, 68] width 19 height 18
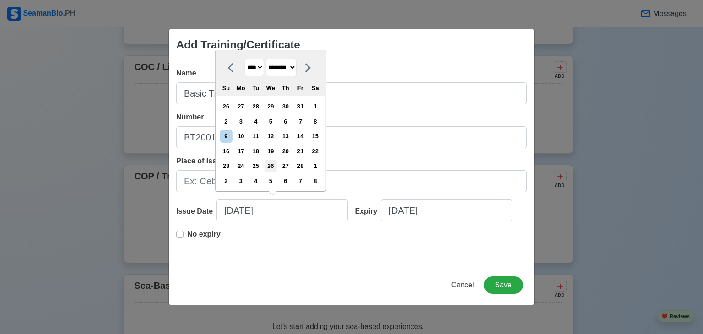
click at [277, 163] on div "26" at bounding box center [270, 166] width 12 height 12
type input "02/26/2025"
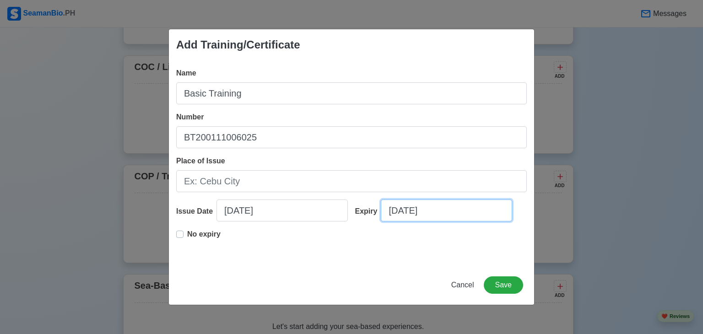
select select "****"
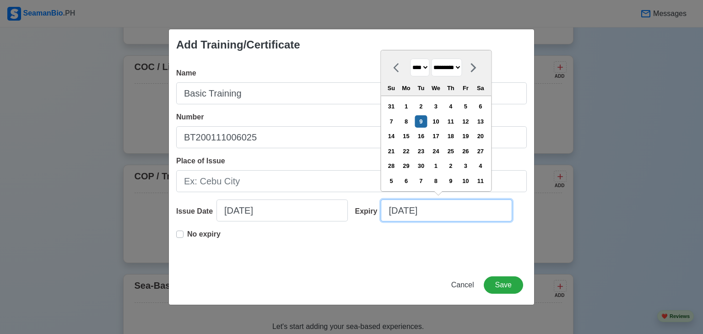
click at [433, 209] on input "[DATE]" at bounding box center [446, 210] width 131 height 22
drag, startPoint x: 462, startPoint y: 67, endPoint x: 457, endPoint y: 70, distance: 6.0
click at [462, 67] on select "******* ******** ***** ***** *** **** **** ****** ********* ******* ******** **…" at bounding box center [446, 68] width 31 height 18
select select "********"
click at [434, 59] on select "******* ******** ***** ***** *** **** **** ****** ********* ******* ******** **…" at bounding box center [446, 68] width 31 height 18
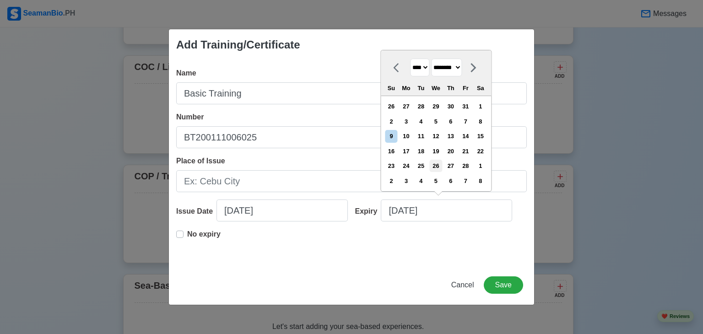
click at [440, 169] on div "26" at bounding box center [436, 166] width 12 height 12
type input "02/26/2025"
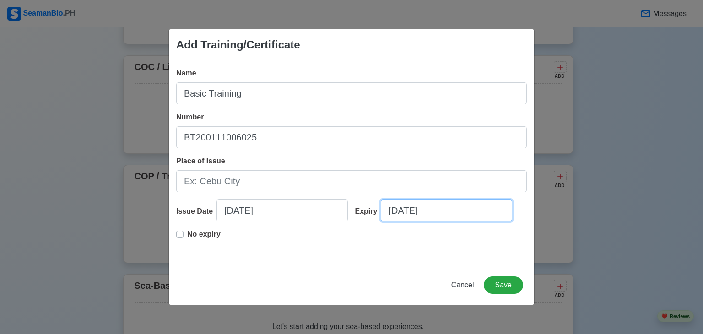
click at [458, 211] on input "02/26/2025" at bounding box center [446, 210] width 131 height 22
select select "****"
select select "********"
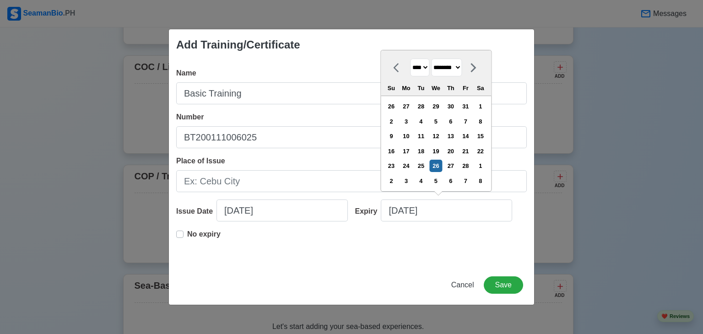
click at [426, 65] on select "**** **** **** **** **** **** **** **** **** **** **** **** **** **** **** ****…" at bounding box center [419, 68] width 19 height 18
select select "****"
click at [410, 59] on select "**** **** **** **** **** **** **** **** **** **** **** **** **** **** **** ****…" at bounding box center [419, 68] width 19 height 18
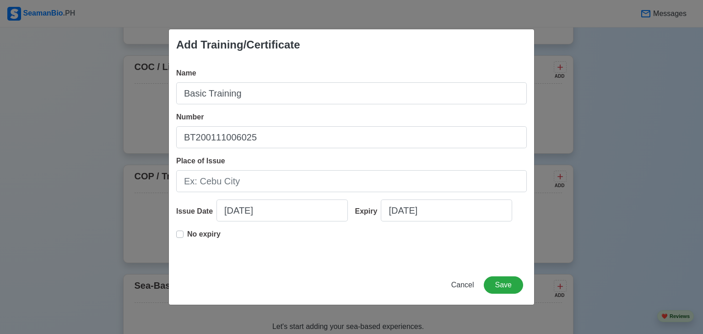
click at [458, 243] on div "No expiry" at bounding box center [351, 243] width 350 height 29
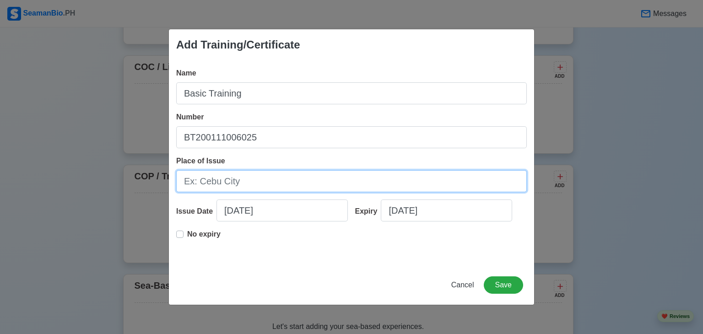
click at [273, 176] on input "Place of Issue" at bounding box center [351, 181] width 350 height 22
type input "[GEOGRAPHIC_DATA]"
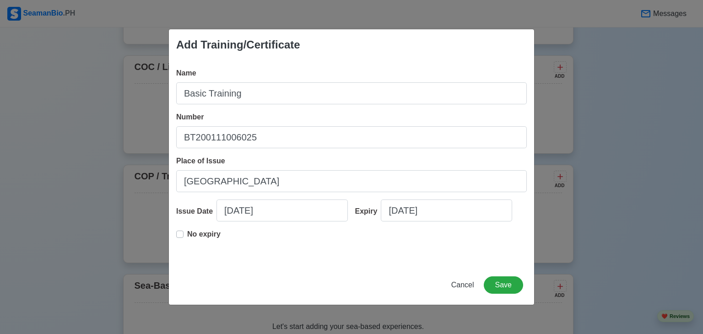
click at [360, 269] on div "Add Training/Certificate Name Basic Training Number BT200111006025 Place of Iss…" at bounding box center [351, 167] width 366 height 276
click at [516, 284] on button "Save" at bounding box center [503, 284] width 39 height 17
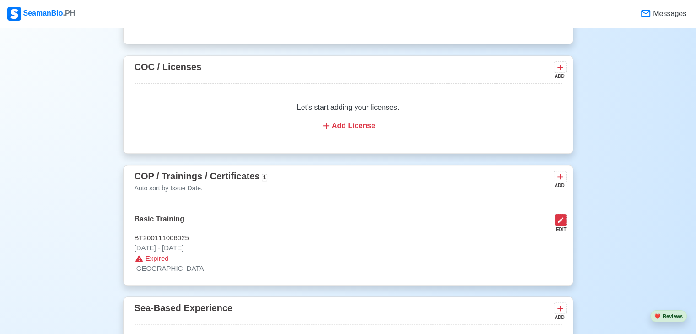
click at [560, 219] on icon at bounding box center [560, 219] width 7 height 7
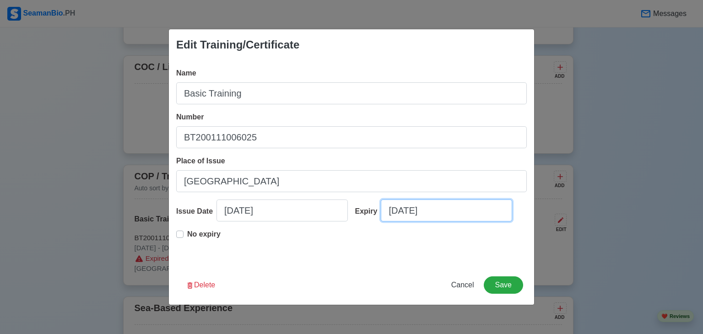
click at [466, 207] on input "02/26/2025" at bounding box center [446, 210] width 131 height 22
select select "****"
select select "********"
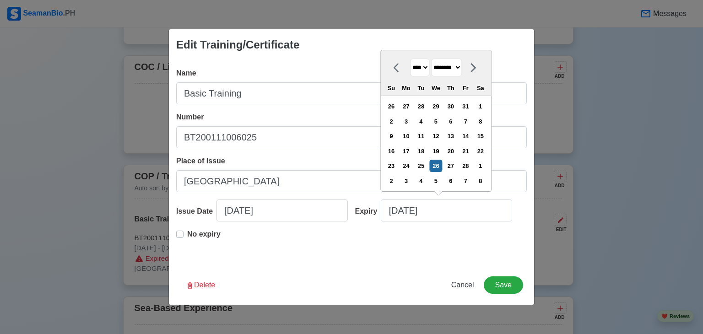
click at [428, 69] on select "**** **** **** **** **** **** **** **** **** **** **** **** **** **** **** ****…" at bounding box center [419, 68] width 19 height 18
select select "****"
click at [410, 59] on select "**** **** **** **** **** **** **** **** **** **** **** **** **** **** **** ****…" at bounding box center [419, 68] width 19 height 18
click at [427, 165] on div "26" at bounding box center [420, 166] width 12 height 12
type input "02/26/2030"
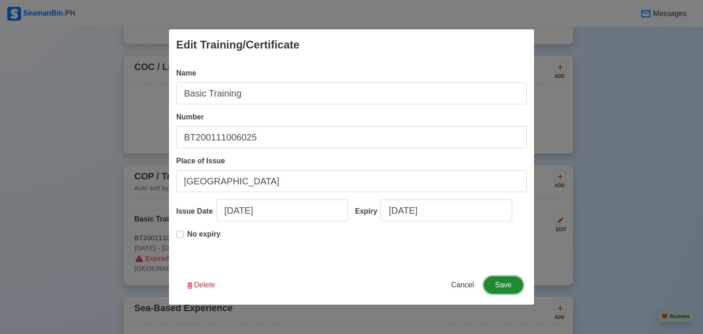
click at [496, 288] on button "Save" at bounding box center [503, 284] width 39 height 17
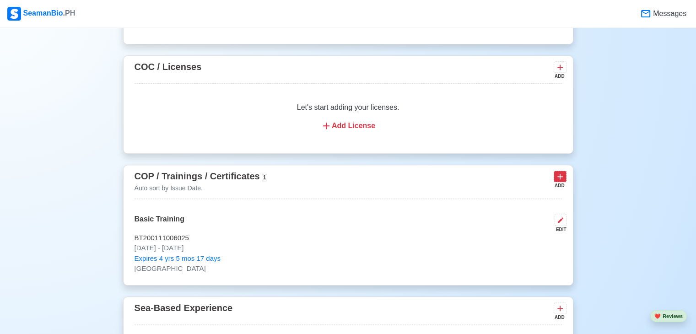
click at [560, 182] on button at bounding box center [560, 176] width 13 height 11
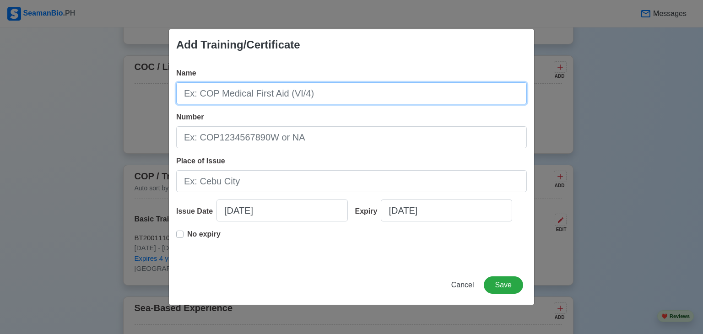
click at [315, 92] on input "Name" at bounding box center [351, 93] width 350 height 22
paste input "Security Awareness Training and Seafarers with Designated Security Duties"
type input "Security Awareness Training and Seafarers with Designated Security Duties"
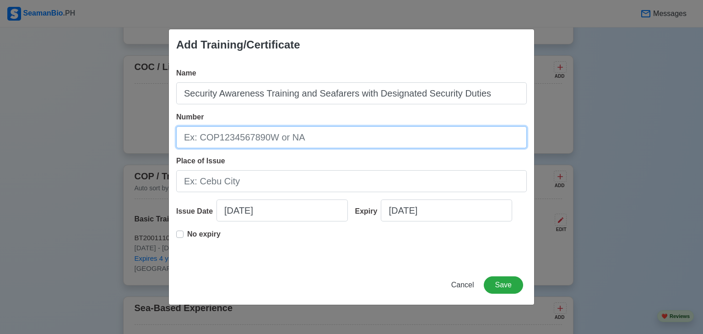
click at [358, 136] on input "Number" at bounding box center [351, 137] width 350 height 22
type input "SDSD200028544425"
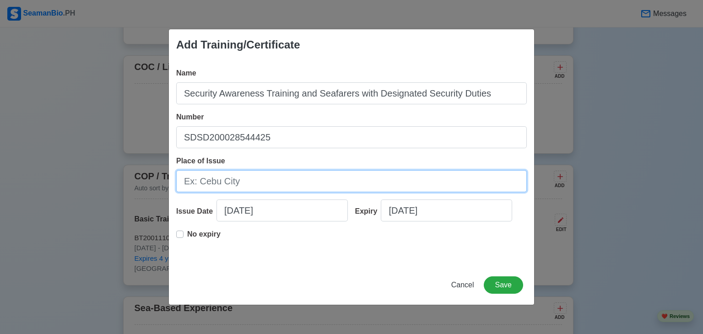
click at [314, 185] on input "Place of Issue" at bounding box center [351, 181] width 350 height 22
type input "[GEOGRAPHIC_DATA]"
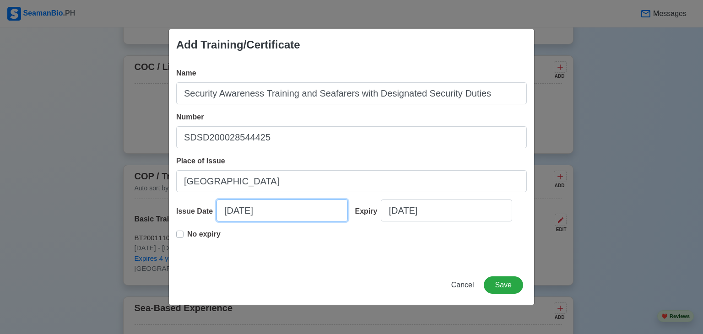
select select "****"
select select "*********"
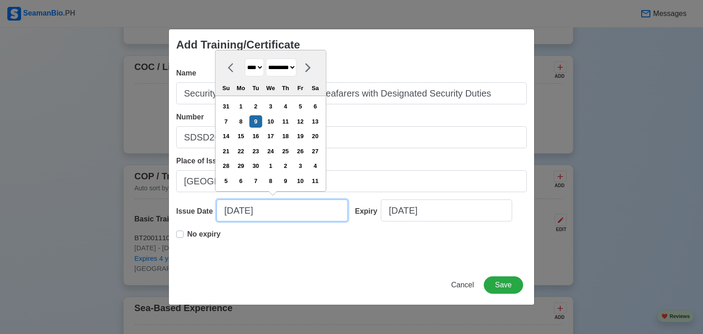
click at [243, 216] on input "[DATE]" at bounding box center [281, 210] width 131 height 22
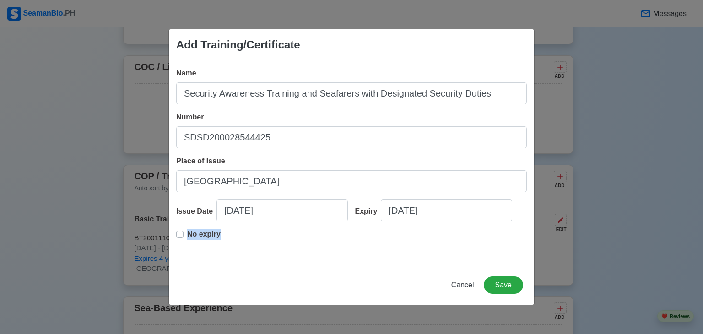
click at [183, 232] on div "No expiry" at bounding box center [198, 238] width 44 height 18
select select "****"
select select "*********"
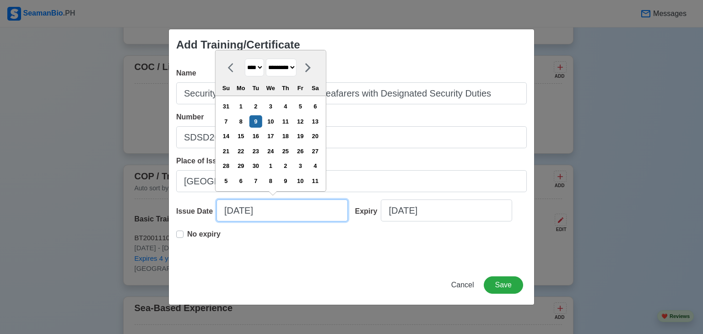
click at [287, 215] on input "[DATE]" at bounding box center [281, 210] width 131 height 22
click at [187, 233] on label "No expiry" at bounding box center [203, 238] width 33 height 18
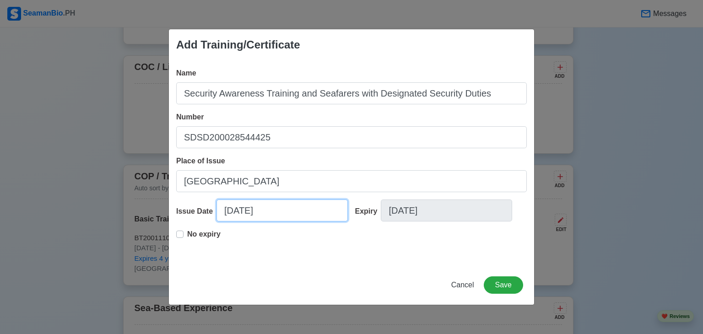
click at [273, 210] on input "[DATE]" at bounding box center [281, 210] width 131 height 22
select select "****"
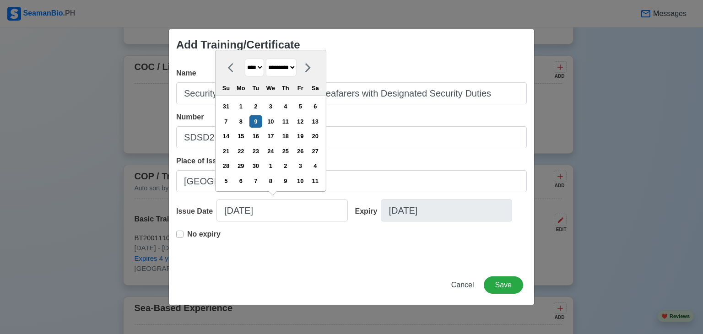
click at [292, 68] on select "******* ******** ***** ***** *** **** **** ****** ********* ******* ******** **…" at bounding box center [281, 68] width 31 height 18
select select "********"
click at [269, 59] on select "******* ******** ***** ***** *** **** **** ****** ********* ******* ******** **…" at bounding box center [281, 68] width 31 height 18
click at [276, 167] on div "26" at bounding box center [270, 166] width 12 height 12
type input "02/26/2025"
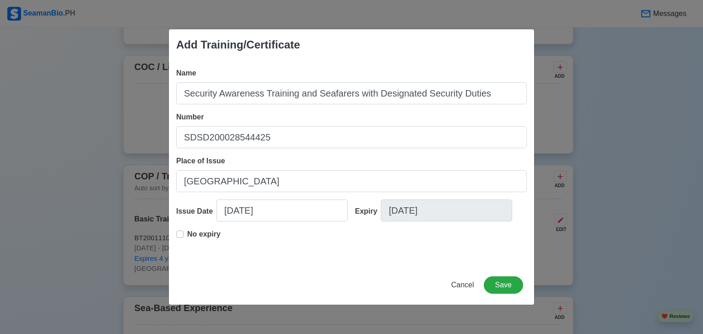
click at [396, 263] on div "Name Security Awareness Training and Seafarers with Designated Security Duties …" at bounding box center [351, 162] width 365 height 205
click at [511, 286] on button "Save" at bounding box center [503, 284] width 39 height 17
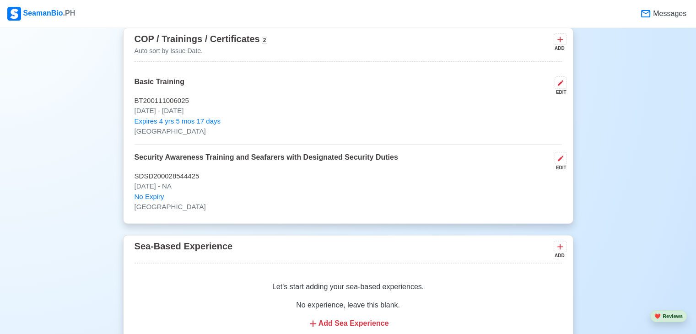
scroll to position [1098, 0]
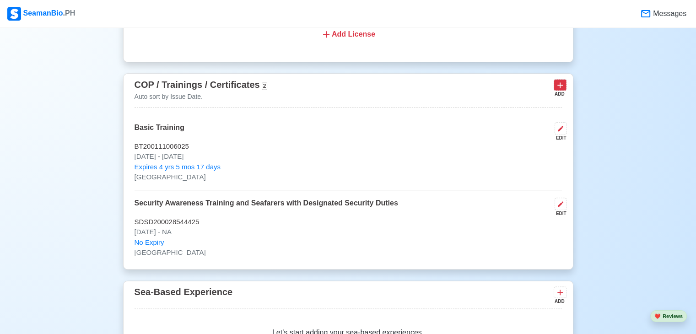
click at [557, 86] on icon at bounding box center [559, 85] width 9 height 9
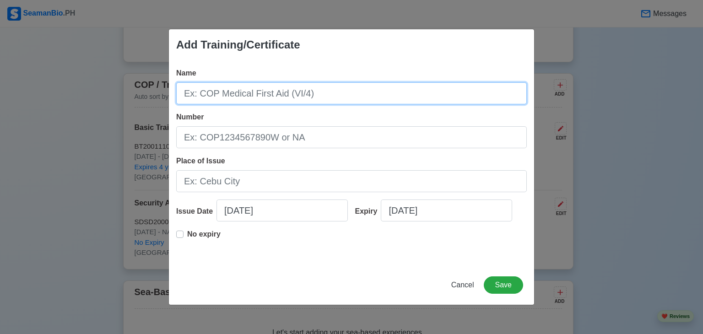
click at [285, 89] on input "Name" at bounding box center [351, 93] width 350 height 22
paste input "Rating Forming Part of a Navigational Watch"
type input "Rating Forming Part of a Navigational Watch"
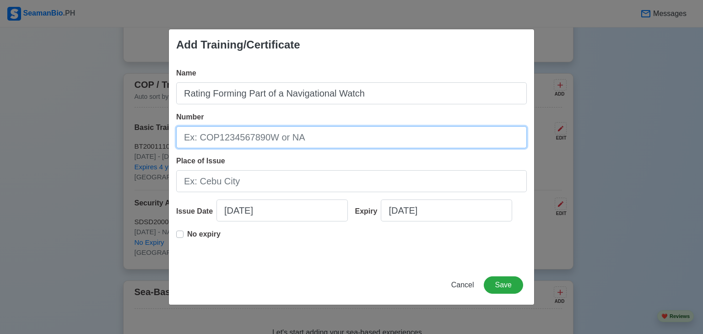
click at [275, 132] on input "Number" at bounding box center [351, 137] width 350 height 22
type input "RFPNW007A06-02-00205"
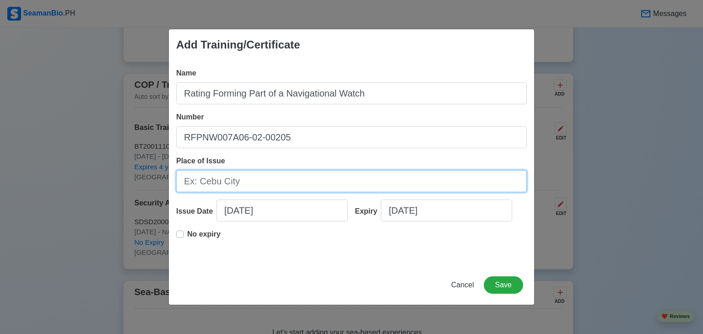
click at [274, 185] on input "Place of Issue" at bounding box center [351, 181] width 350 height 22
type input "[GEOGRAPHIC_DATA]"
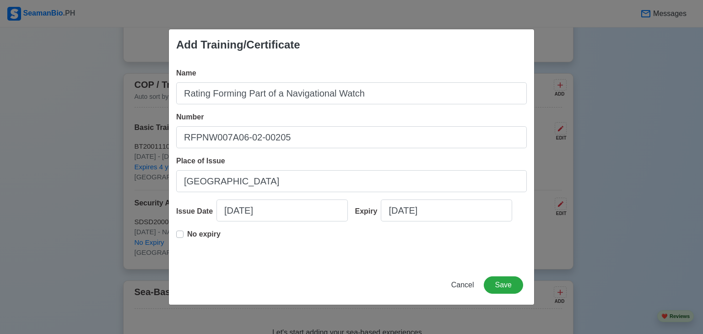
click at [187, 234] on label "No expiry" at bounding box center [203, 238] width 33 height 18
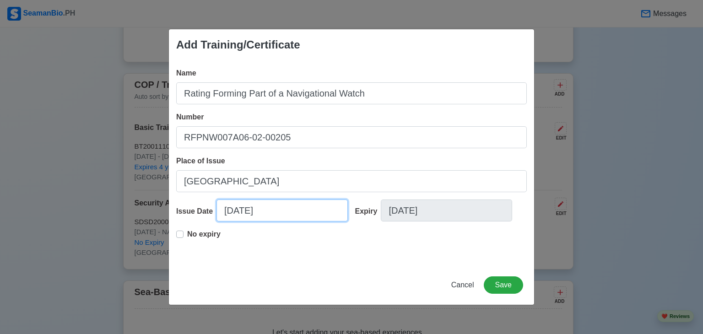
click at [245, 212] on input "[DATE]" at bounding box center [281, 210] width 131 height 22
select select "****"
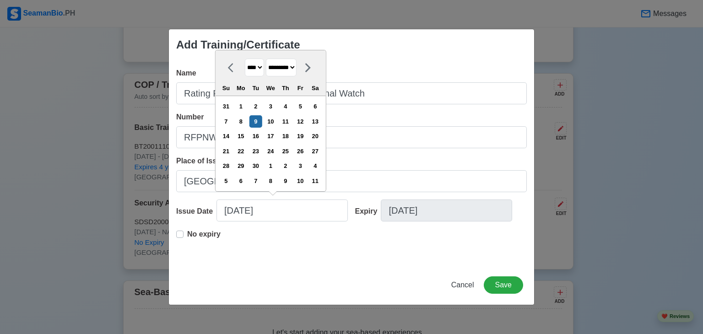
click at [296, 65] on select "******* ******** ***** ***** *** **** **** ****** ********* ******* ******** **…" at bounding box center [281, 68] width 31 height 18
click at [269, 59] on select "******* ******** ***** ***** *** **** **** ****** ********* ******* ******** **…" at bounding box center [281, 68] width 31 height 18
click at [296, 65] on select "******* ******** ***** ***** *** **** **** ****** ********* ******* ******** **…" at bounding box center [281, 68] width 31 height 18
select select "*****"
click at [269, 59] on select "******* ******** ***** ***** *** **** **** ****** ********* ******* ******** **…" at bounding box center [281, 68] width 31 height 18
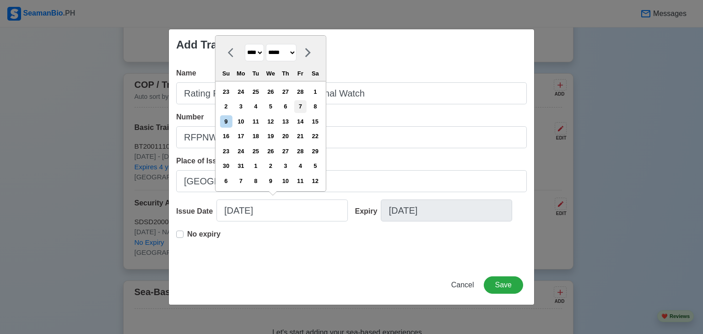
click at [307, 105] on div "7" at bounding box center [300, 106] width 12 height 12
type input "[DATE]"
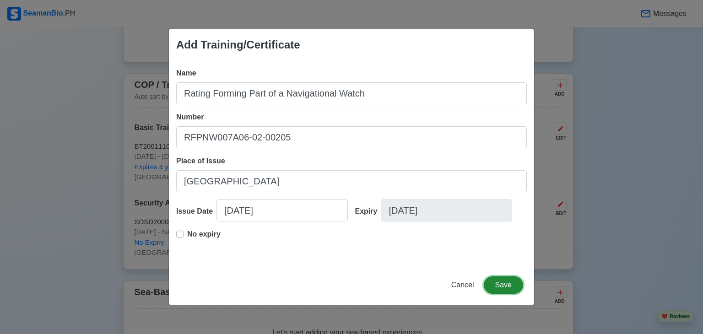
click at [506, 288] on button "Save" at bounding box center [503, 284] width 39 height 17
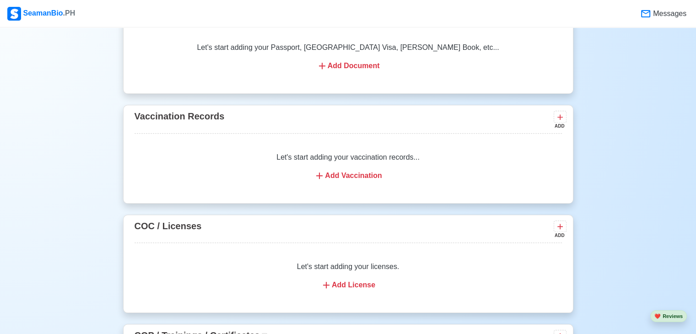
scroll to position [824, 0]
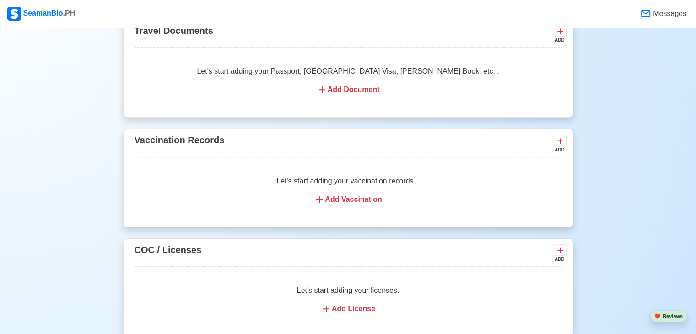
click at [356, 195] on div "Add Vaccination" at bounding box center [347, 199] width 405 height 11
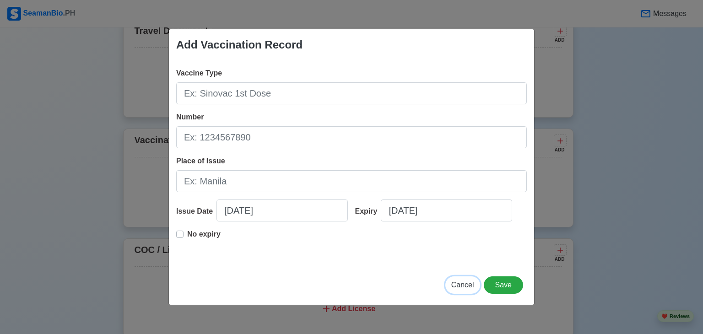
click at [460, 282] on span "Cancel" at bounding box center [462, 285] width 23 height 8
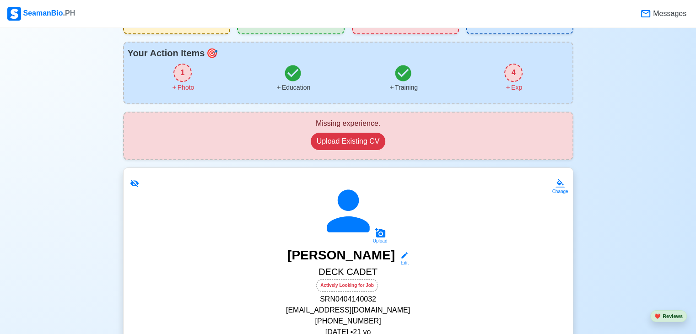
scroll to position [0, 0]
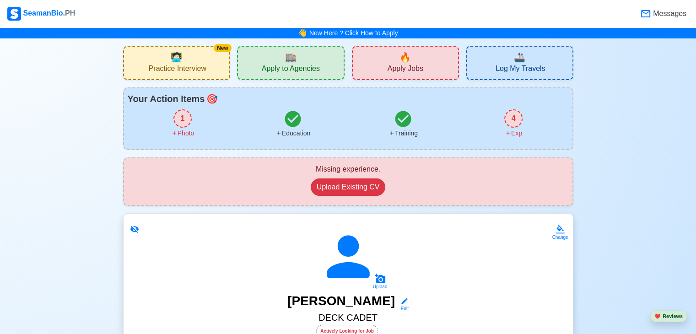
click at [172, 64] on span "Practice Interview" at bounding box center [178, 69] width 58 height 11
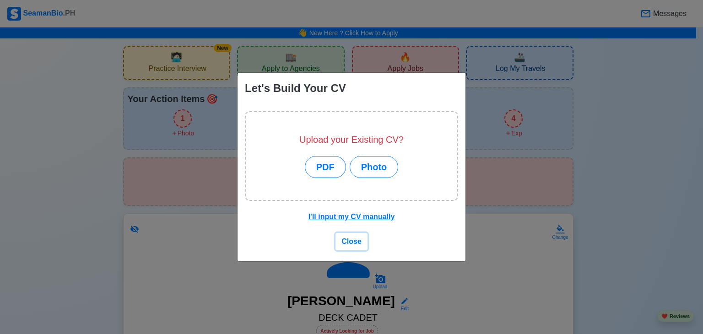
click at [358, 241] on span "Close" at bounding box center [351, 241] width 20 height 8
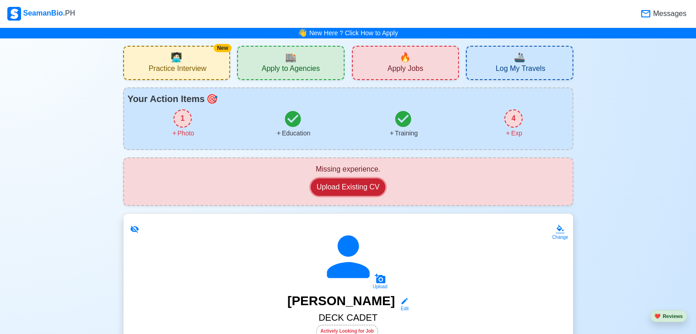
click at [361, 189] on button "Upload Existing CV" at bounding box center [348, 186] width 75 height 17
click at [510, 116] on div "4" at bounding box center [513, 118] width 18 height 18
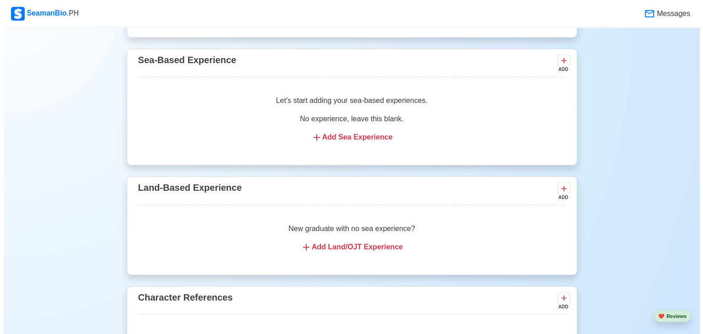
scroll to position [1415, 0]
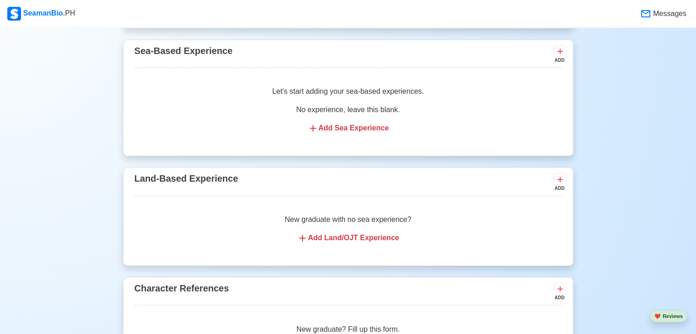
click at [369, 133] on div "Let's start adding your sea-based experiences. No experience, leave this blank.…" at bounding box center [348, 110] width 427 height 70
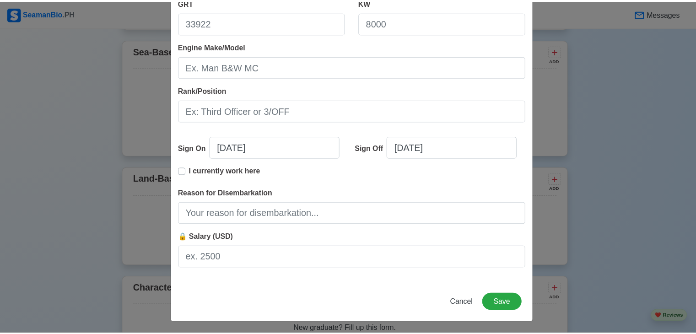
scroll to position [187, 0]
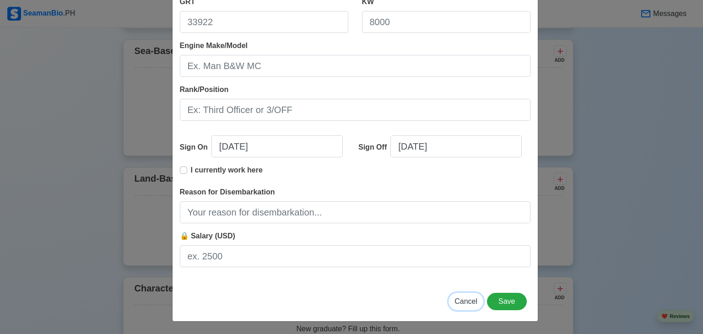
click at [465, 301] on span "Cancel" at bounding box center [465, 301] width 23 height 8
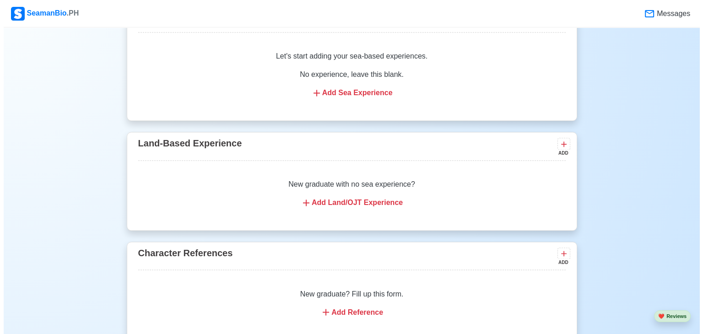
scroll to position [1460, 0]
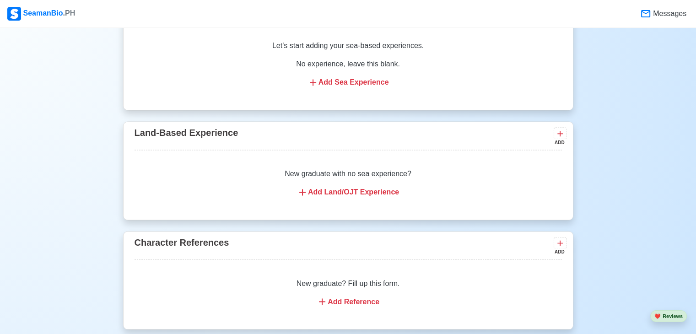
click at [370, 189] on div "Add Land/OJT Experience" at bounding box center [347, 192] width 405 height 11
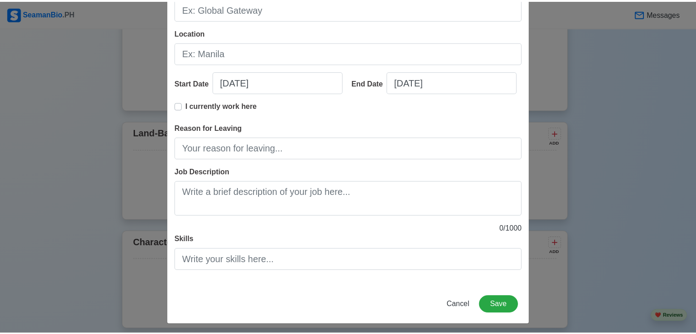
scroll to position [116, 0]
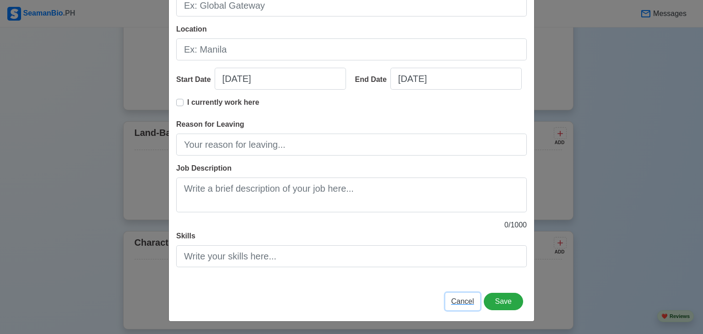
click at [461, 301] on span "Cancel" at bounding box center [462, 301] width 23 height 8
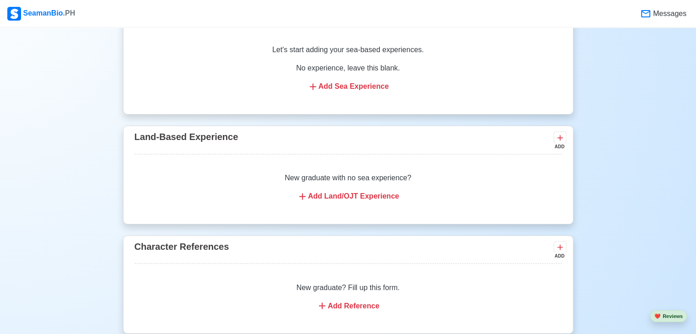
scroll to position [1506, 0]
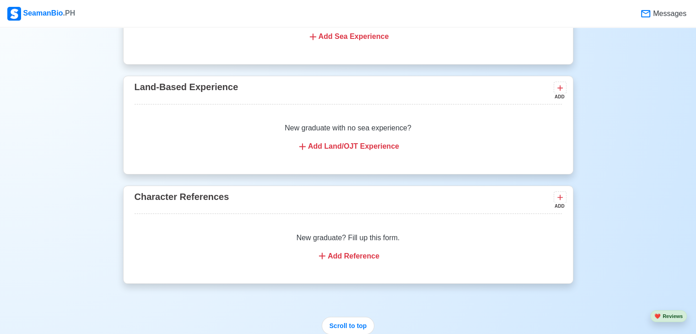
click at [344, 248] on div "New graduate? Fill up this form. Add Reference" at bounding box center [348, 246] width 427 height 51
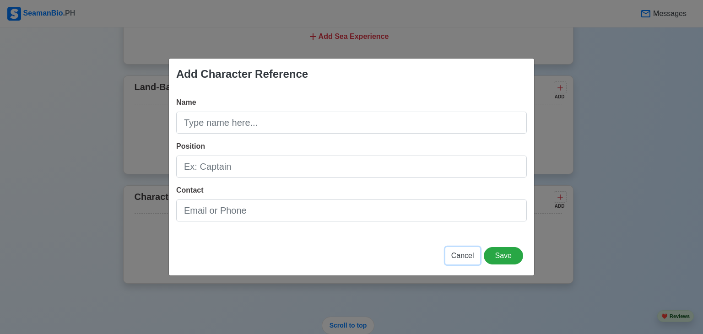
click at [462, 259] on span "Cancel" at bounding box center [462, 256] width 23 height 8
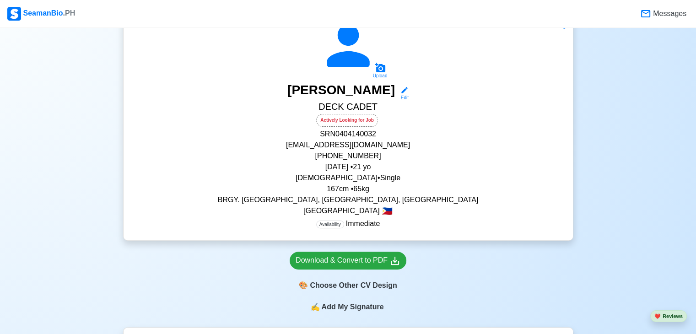
scroll to position [10, 0]
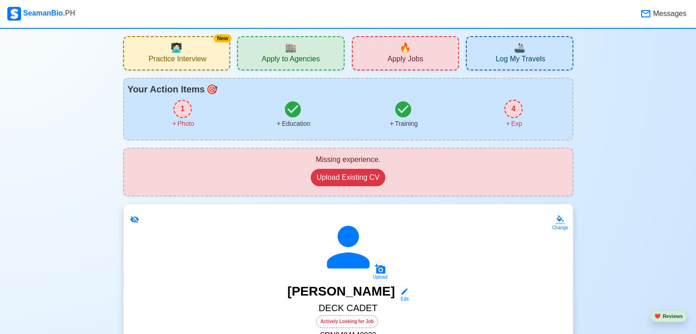
click at [172, 114] on div "1 Photo" at bounding box center [183, 114] width 110 height 29
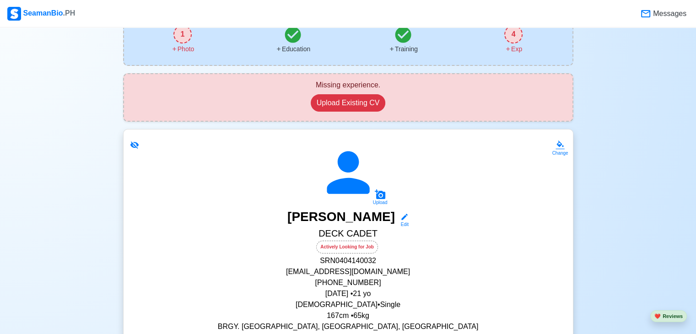
scroll to position [101, 0]
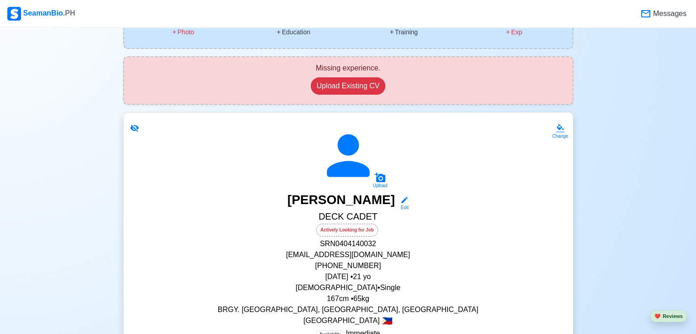
click at [393, 182] on div "Upload JOHN CARL LASANAS Edit DECK CADET Actively Looking for Job SRN 040414003…" at bounding box center [348, 231] width 427 height 215
click at [387, 180] on div "Upload" at bounding box center [380, 180] width 15 height 16
click at [0, 0] on input "Upload" at bounding box center [0, 0] width 0 height 0
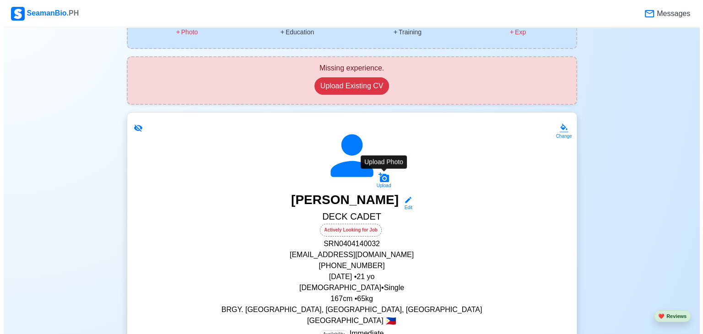
scroll to position [0, 0]
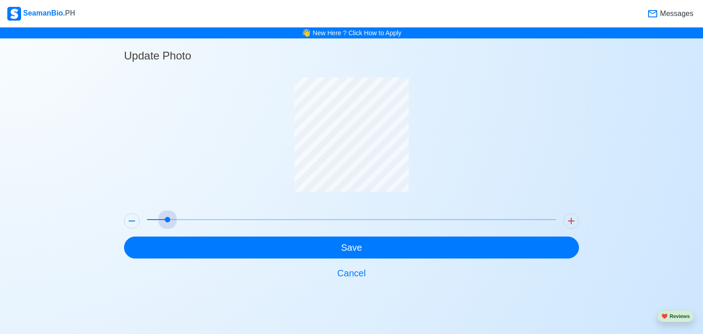
drag, startPoint x: 149, startPoint y: 218, endPoint x: 177, endPoint y: 223, distance: 28.3
click at [177, 223] on span at bounding box center [351, 219] width 409 height 13
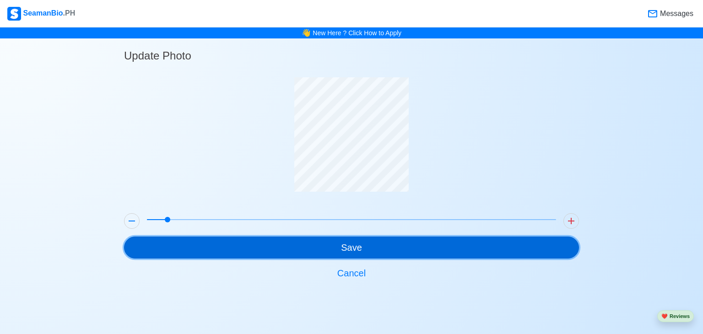
click at [366, 249] on button "Save" at bounding box center [351, 248] width 455 height 22
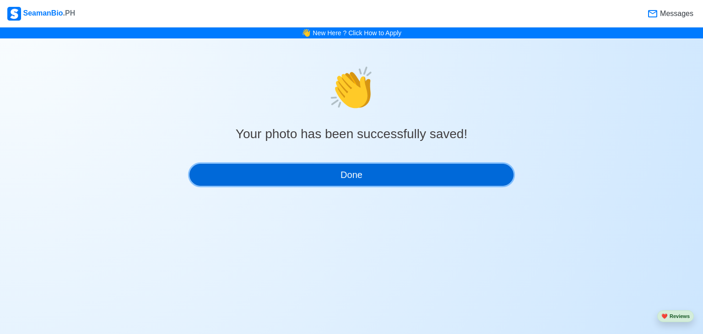
click at [422, 182] on button "Done" at bounding box center [351, 175] width 324 height 22
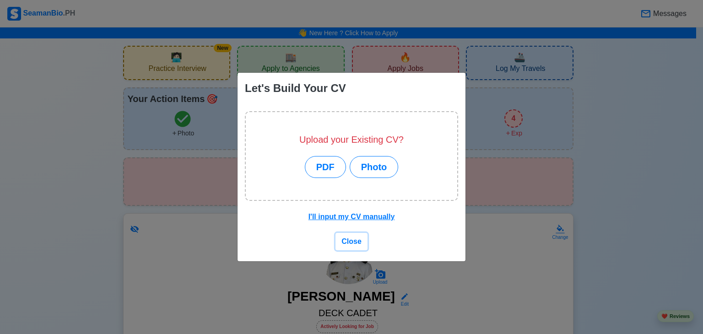
click at [355, 241] on span "Close" at bounding box center [351, 241] width 20 height 8
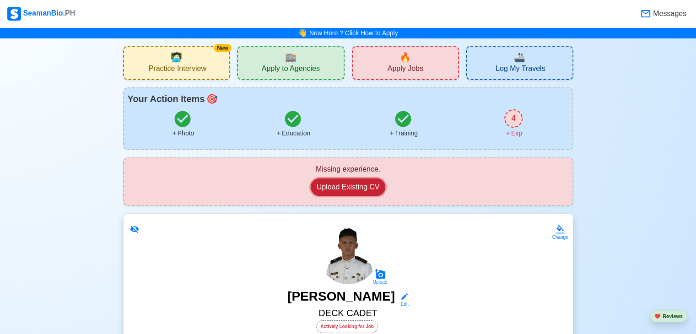
click at [362, 189] on button "Upload Existing CV" at bounding box center [348, 186] width 75 height 17
click at [387, 28] on div "👋 New Here ? Click How to Apply" at bounding box center [348, 32] width 696 height 11
click at [395, 34] on link "New Here ? Click How to Apply" at bounding box center [353, 32] width 89 height 7
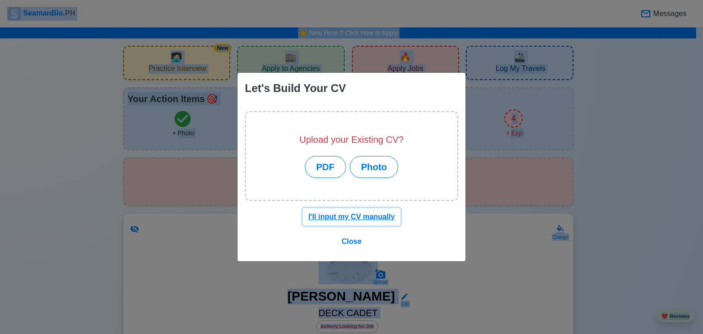
click at [367, 216] on u "I'll input my CV manually" at bounding box center [351, 217] width 86 height 8
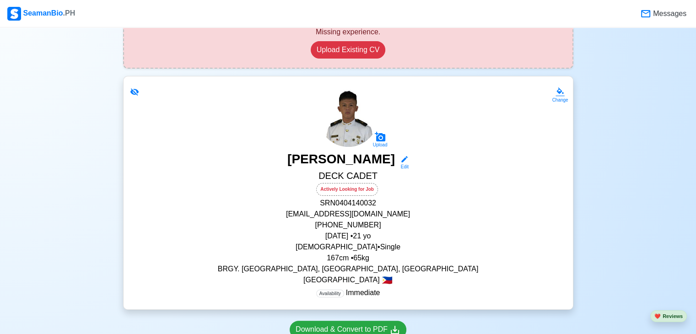
scroll to position [183, 0]
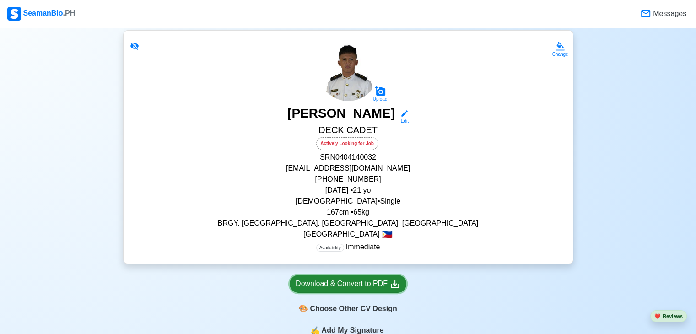
click at [370, 284] on div "Download & Convert to PDF" at bounding box center [348, 283] width 105 height 11
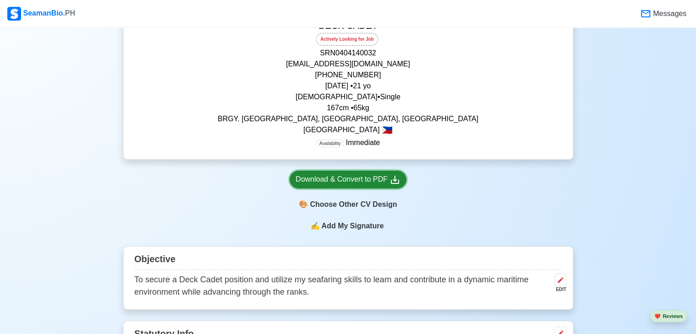
scroll to position [366, 0]
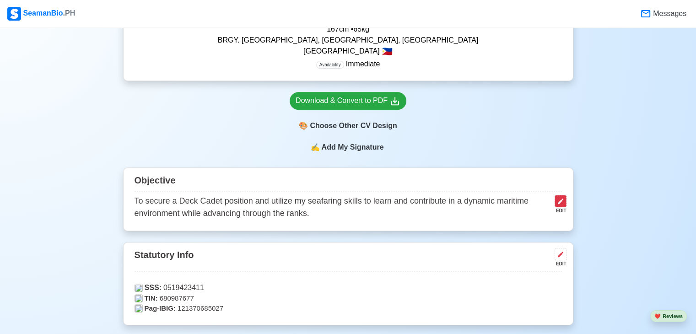
click at [559, 202] on icon at bounding box center [560, 201] width 5 height 5
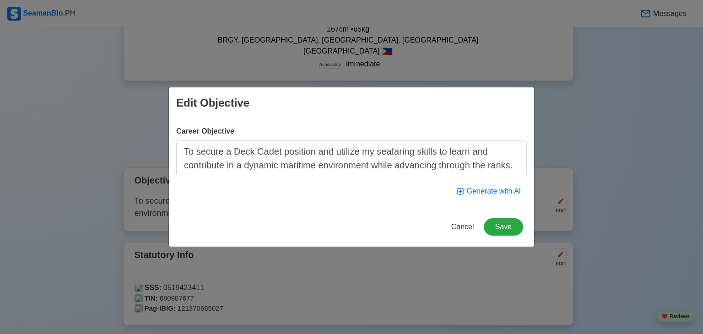
click at [511, 159] on textarea "To secure a Deck Cadet position and utilize my seafaring skills to learn and co…" at bounding box center [351, 157] width 350 height 35
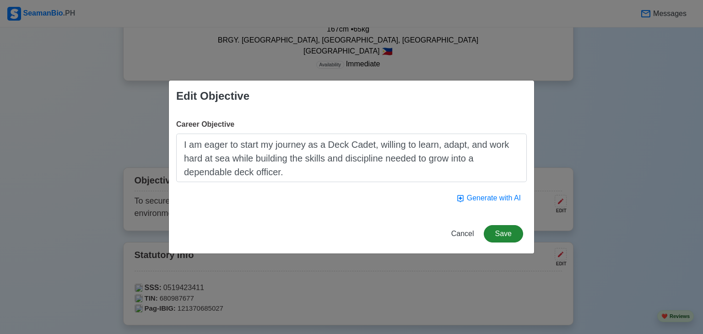
type textarea "I am eager to start my journey as a Deck Cadet, willing to learn, adapt, and wo…"
click at [511, 231] on button "Save" at bounding box center [503, 233] width 39 height 17
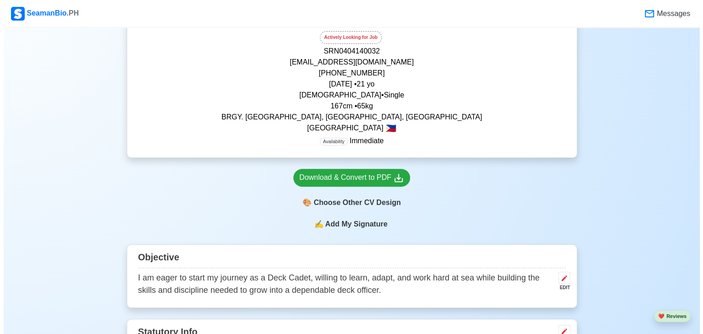
scroll to position [275, 0]
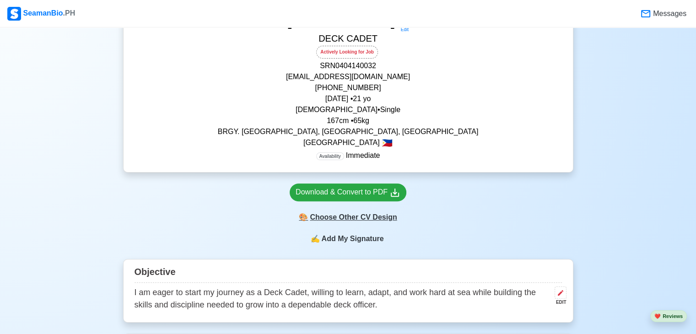
click at [357, 221] on div "🎨 Choose Other CV Design" at bounding box center [348, 217] width 117 height 17
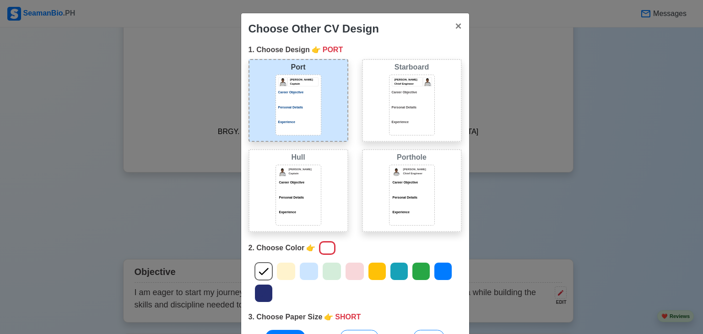
click at [313, 200] on div "Personal Details" at bounding box center [298, 200] width 40 height 11
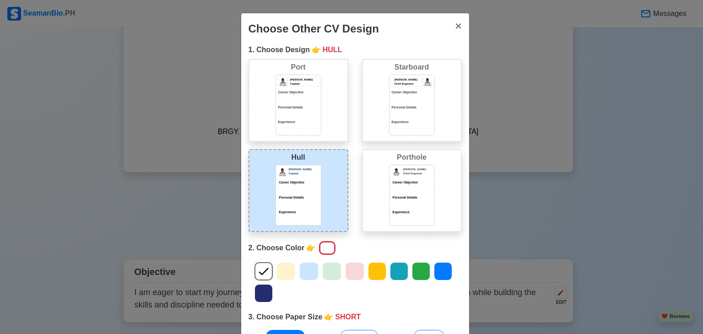
click at [304, 269] on icon at bounding box center [309, 271] width 14 height 14
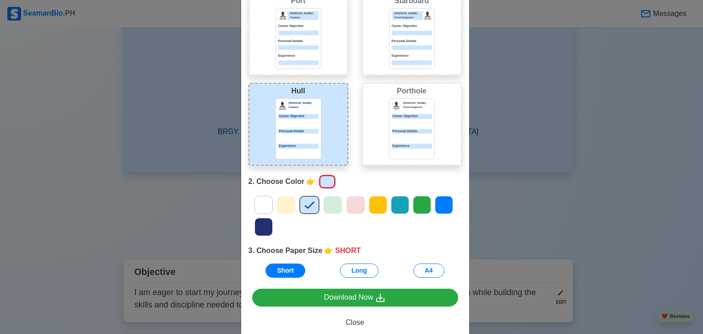
scroll to position [87, 0]
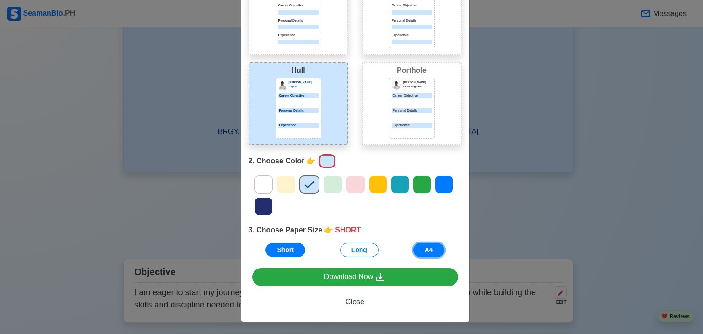
click at [431, 243] on button "A4" at bounding box center [428, 250] width 31 height 14
click at [442, 191] on div at bounding box center [444, 184] width 18 height 18
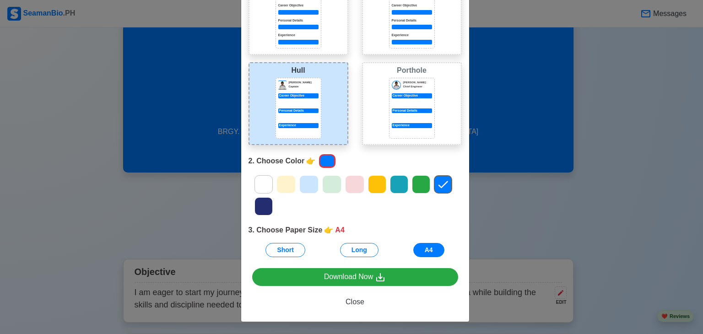
click at [267, 202] on div at bounding box center [263, 206] width 18 height 18
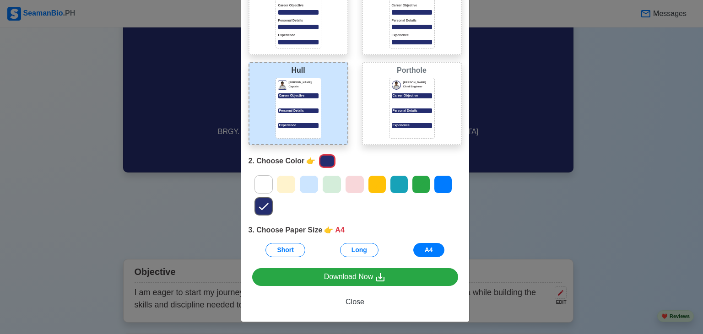
click at [307, 179] on icon at bounding box center [309, 185] width 14 height 14
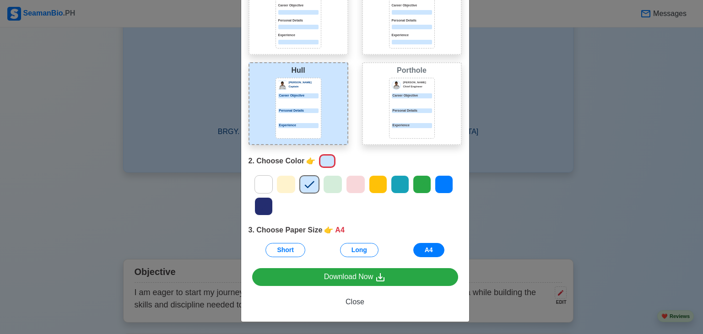
click at [259, 183] on icon at bounding box center [264, 185] width 14 height 14
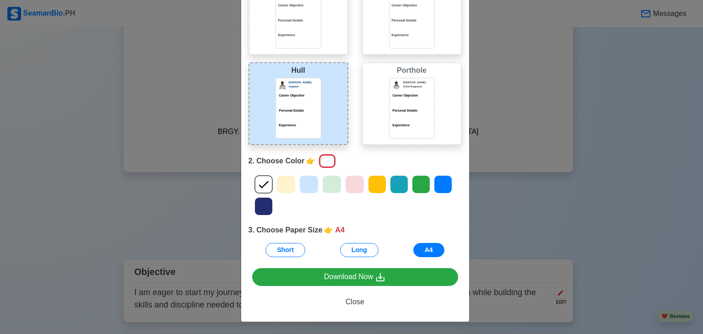
click at [249, 214] on div at bounding box center [355, 195] width 227 height 44
click at [258, 207] on icon at bounding box center [264, 206] width 14 height 14
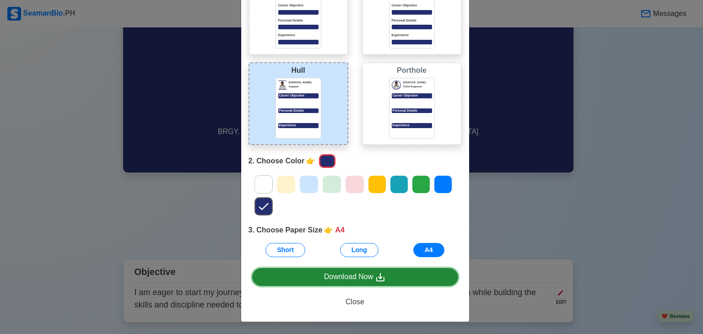
click at [305, 270] on link "Download Now" at bounding box center [355, 277] width 206 height 18
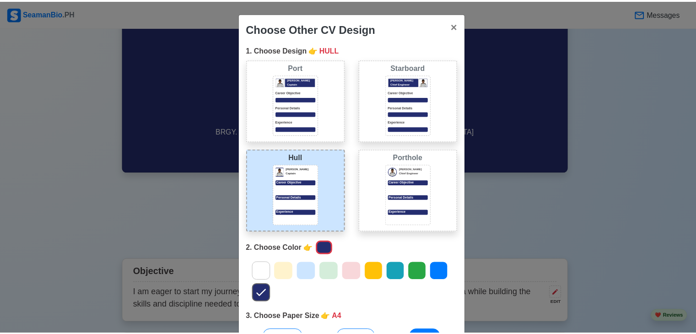
scroll to position [0, 0]
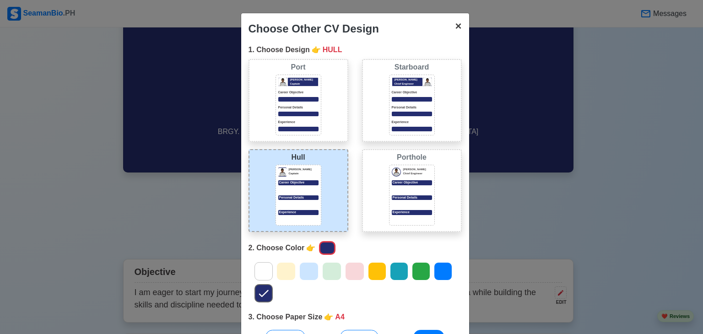
click at [457, 30] on span "×" at bounding box center [458, 26] width 6 height 12
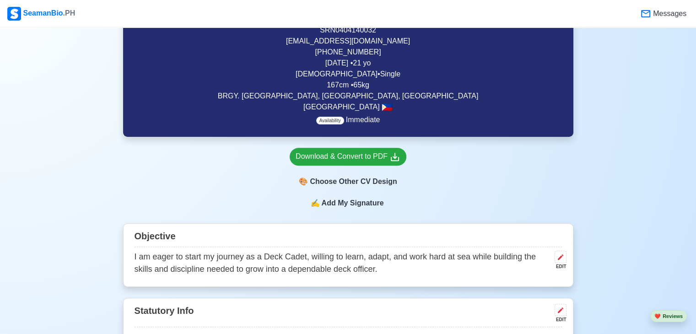
scroll to position [412, 0]
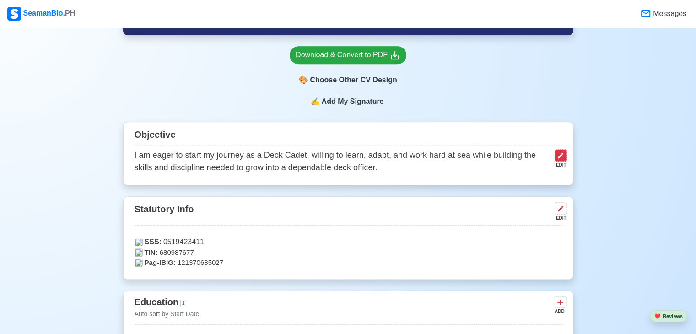
click at [562, 156] on icon at bounding box center [560, 155] width 7 height 7
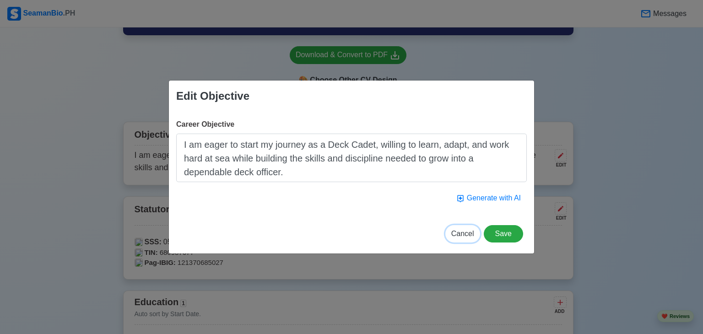
click at [467, 234] on span "Cancel" at bounding box center [462, 234] width 23 height 8
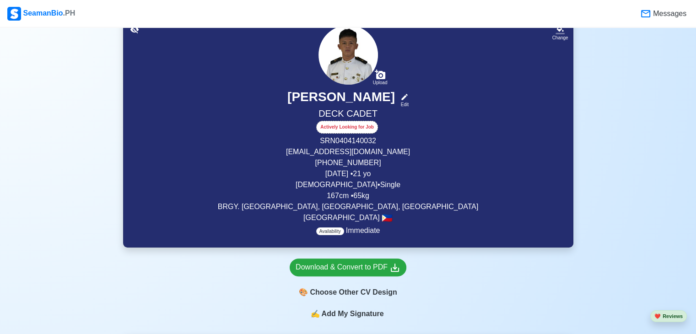
scroll to position [183, 0]
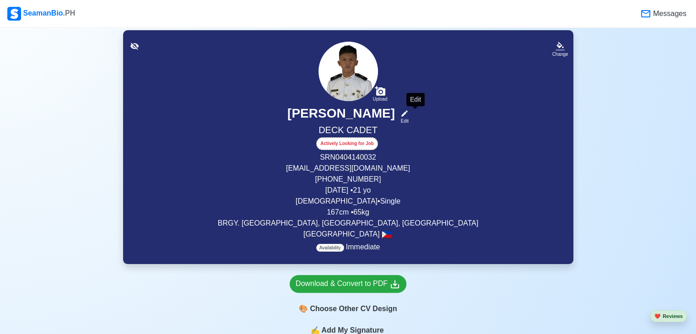
click at [408, 114] on icon at bounding box center [404, 113] width 6 height 6
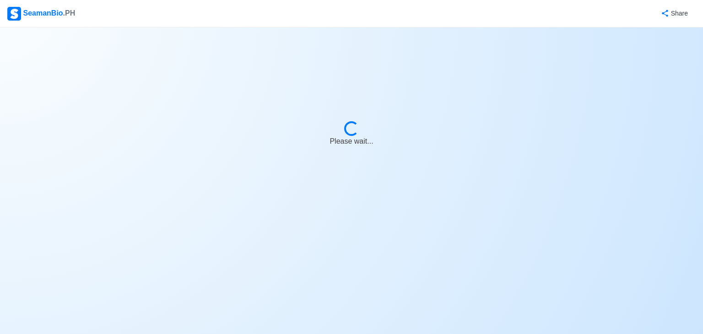
select select "Actively Looking for Job"
select select "Visible for Hiring"
select select "Single"
select select "[DEMOGRAPHIC_DATA]"
select select "PH"
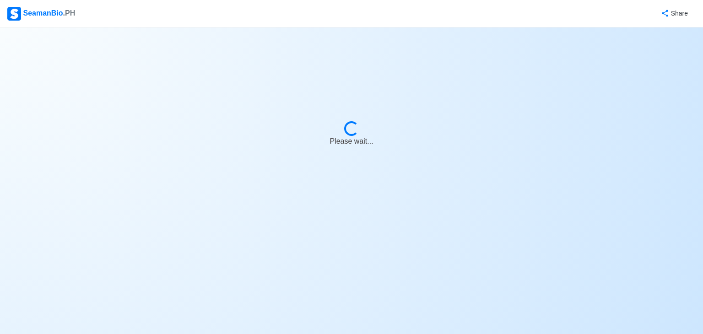
select select "4102416000000"
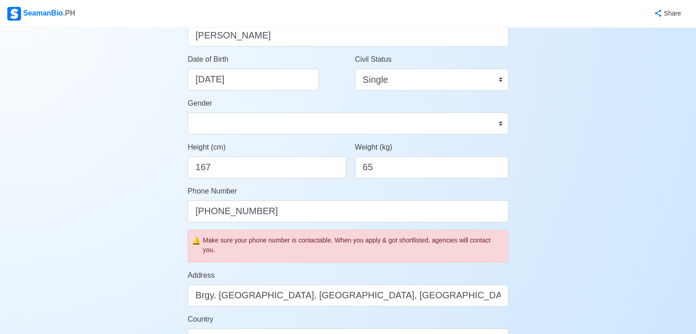
scroll to position [183, 0]
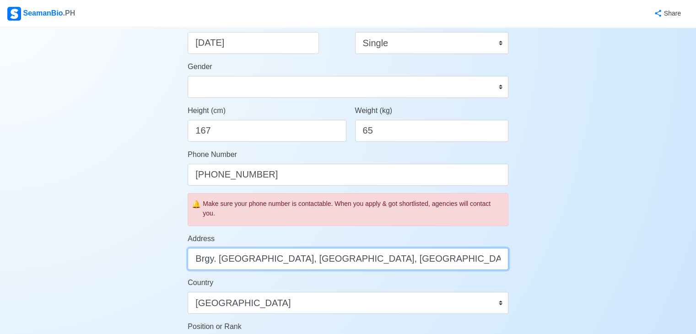
click at [389, 257] on input "Brgy. [GEOGRAPHIC_DATA], [GEOGRAPHIC_DATA], [GEOGRAPHIC_DATA]" at bounding box center [348, 259] width 321 height 22
click at [388, 257] on input "Brgy. [GEOGRAPHIC_DATA], [GEOGRAPHIC_DATA], [GEOGRAPHIC_DATA]" at bounding box center [348, 259] width 321 height 22
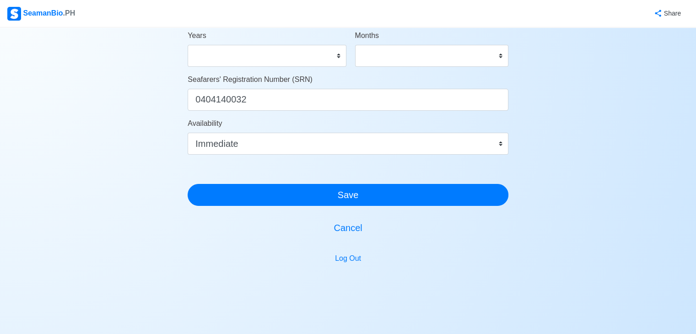
scroll to position [549, 0]
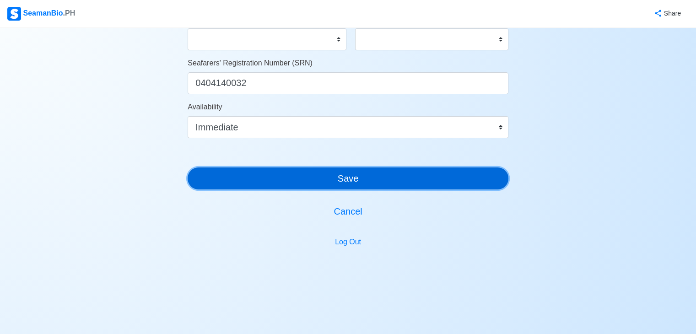
click at [371, 178] on button "Save" at bounding box center [348, 178] width 321 height 22
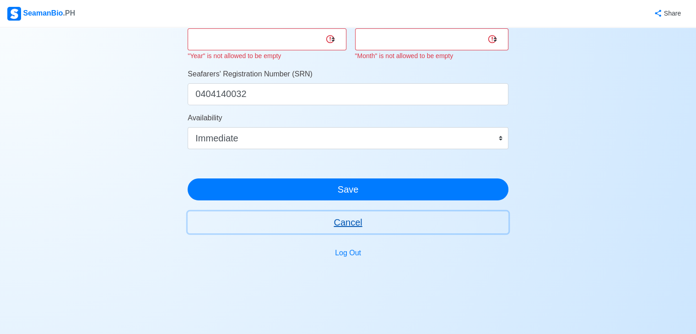
click at [353, 226] on button "Cancel" at bounding box center [348, 222] width 321 height 22
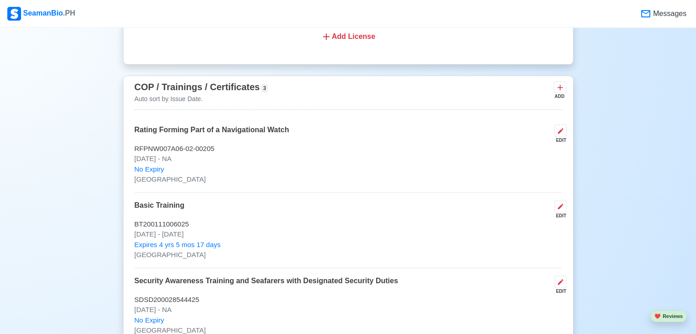
scroll to position [1098, 0]
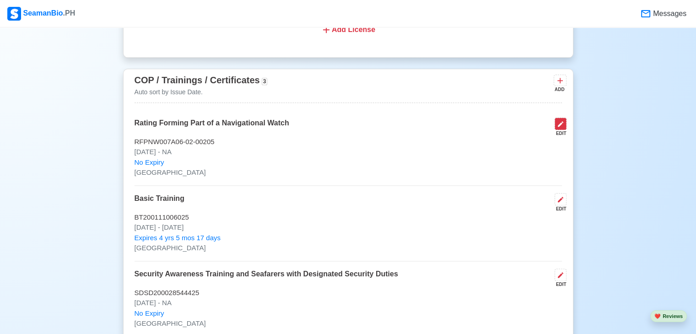
click at [560, 121] on icon at bounding box center [560, 123] width 7 height 7
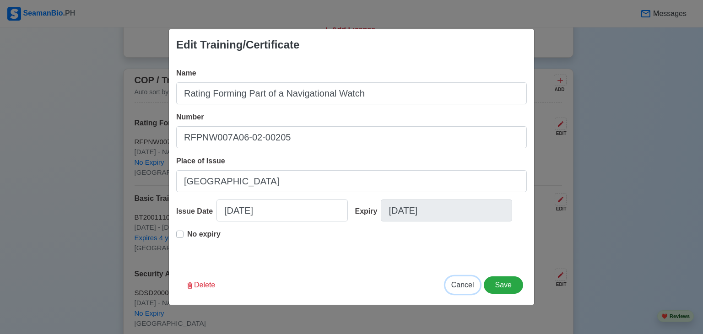
click at [467, 284] on span "Cancel" at bounding box center [462, 285] width 23 height 8
type input "[DATE]"
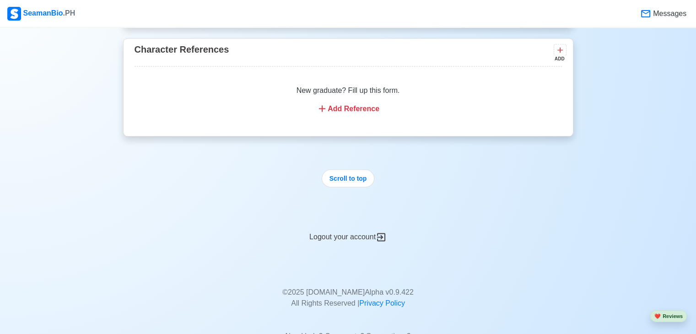
scroll to position [1693, 0]
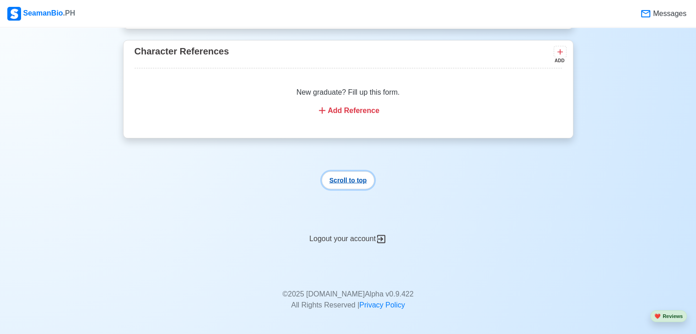
click at [333, 179] on button "Scroll to top" at bounding box center [348, 180] width 53 height 18
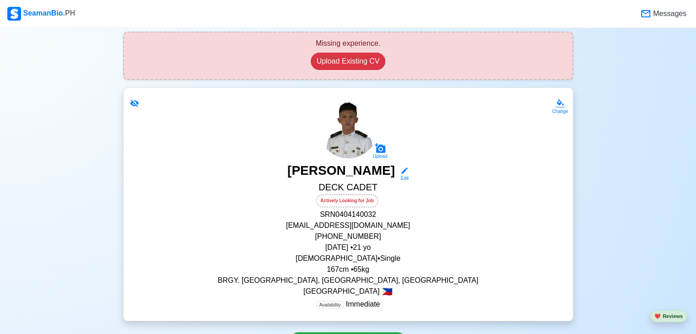
scroll to position [183, 0]
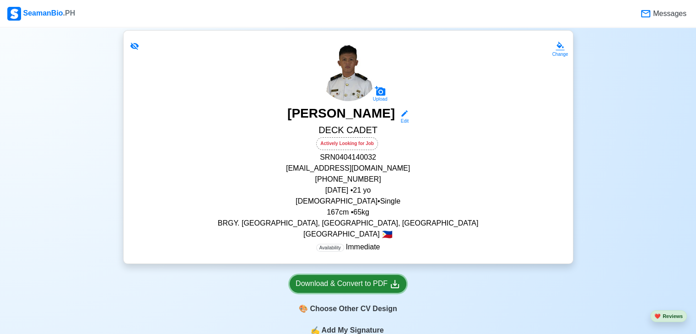
click at [384, 279] on div "Download & Convert to PDF" at bounding box center [348, 283] width 105 height 11
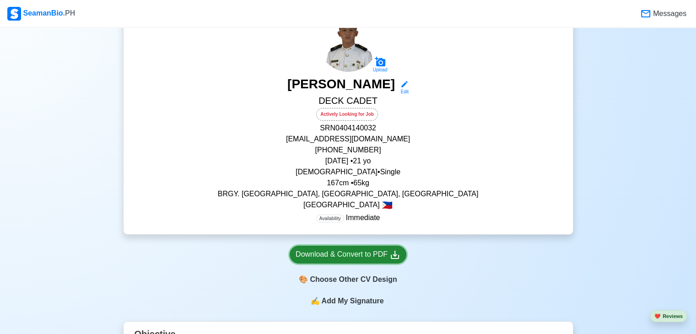
scroll to position [275, 0]
